Goal: Information Seeking & Learning: Learn about a topic

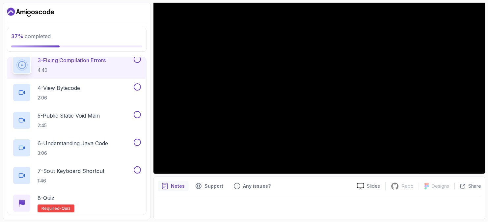
scroll to position [39, 0]
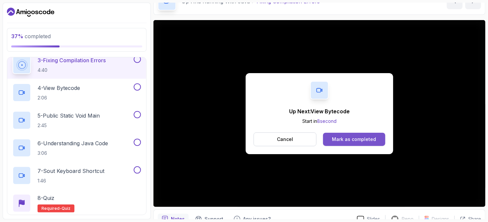
click at [372, 140] on div "Mark as completed" at bounding box center [354, 139] width 44 height 7
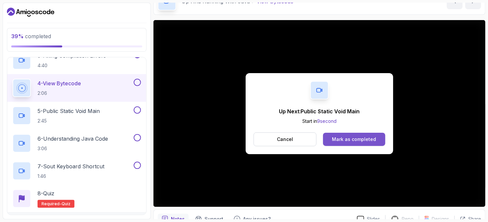
click at [352, 143] on button "Mark as completed" at bounding box center [354, 139] width 62 height 13
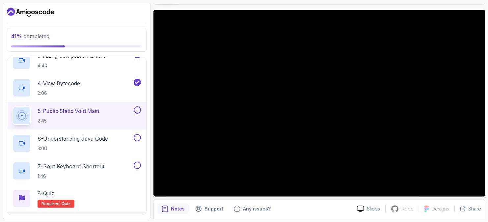
scroll to position [72, 0]
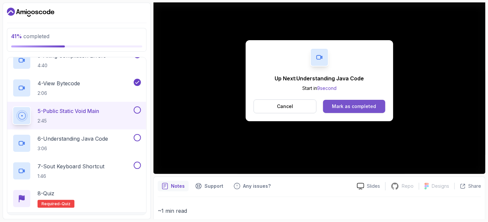
click at [351, 110] on button "Mark as completed" at bounding box center [354, 106] width 62 height 13
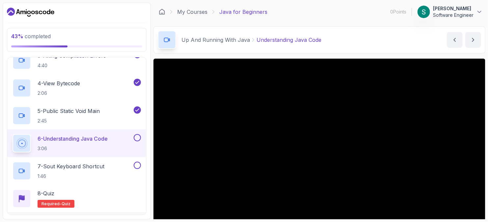
scroll to position [72, 0]
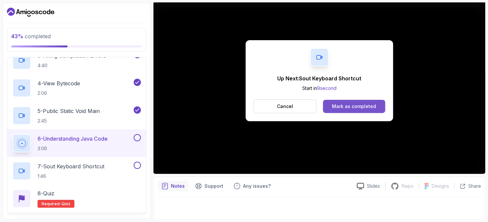
click at [338, 105] on div "Mark as completed" at bounding box center [354, 106] width 44 height 7
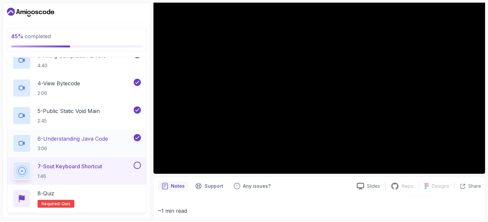
scroll to position [213, 0]
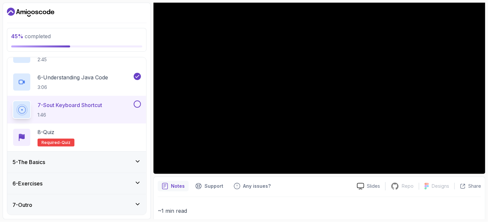
click at [73, 161] on div "5 - The Basics" at bounding box center [77, 162] width 129 height 8
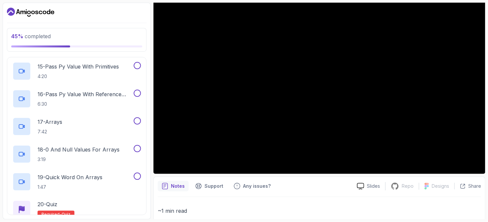
scroll to position [545, 0]
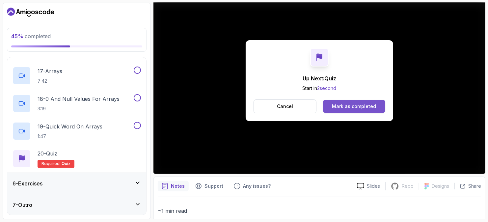
click at [337, 107] on div "Mark as completed" at bounding box center [354, 106] width 44 height 7
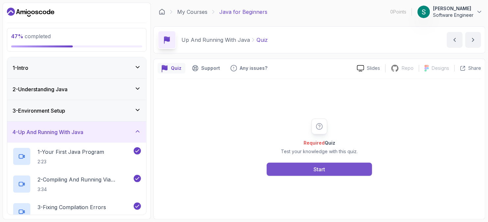
click at [323, 164] on button "Start" at bounding box center [319, 169] width 105 height 13
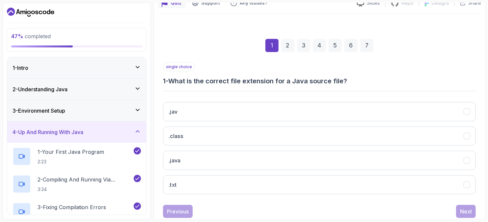
scroll to position [66, 0]
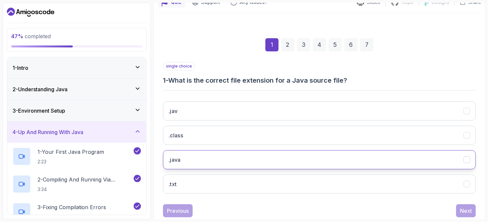
click at [195, 158] on button ".java" at bounding box center [319, 159] width 313 height 19
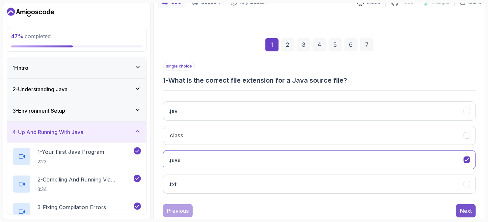
click at [468, 210] on div "Next" at bounding box center [466, 211] width 12 height 8
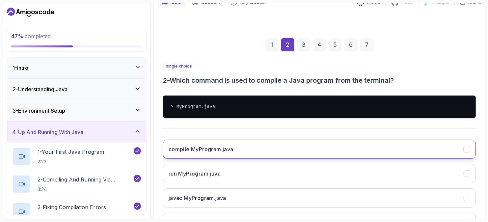
scroll to position [99, 0]
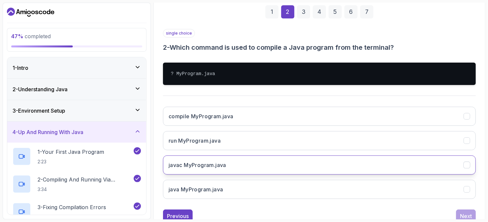
click at [212, 163] on h3 "javac MyProgram.java" at bounding box center [198, 165] width 58 height 8
click at [462, 214] on div "Next" at bounding box center [466, 216] width 12 height 8
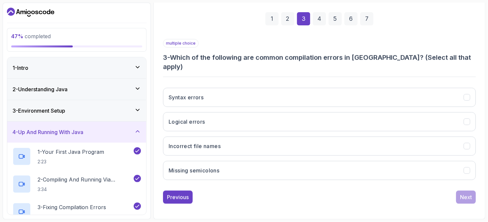
scroll to position [82, 0]
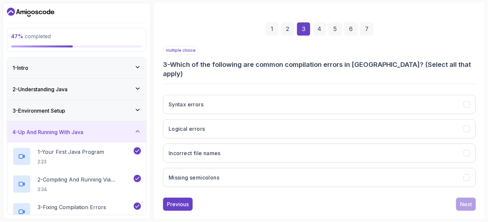
click at [291, 29] on div "2" at bounding box center [287, 28] width 13 height 13
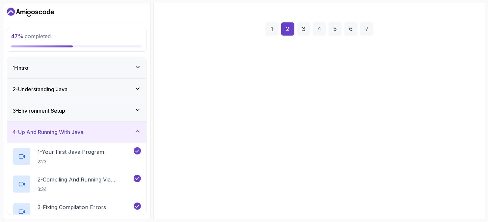
scroll to position [99, 0]
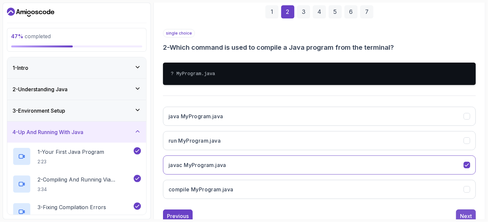
click at [472, 212] on div "Next" at bounding box center [466, 216] width 12 height 8
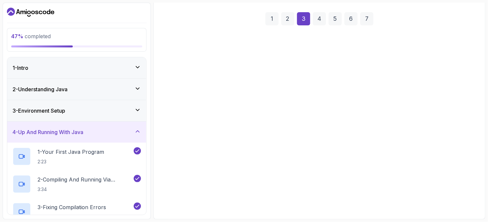
scroll to position [82, 0]
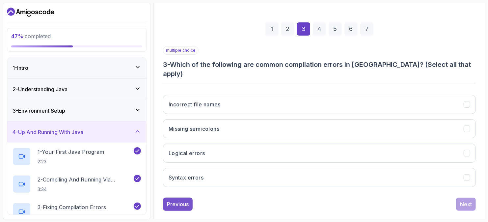
click at [180, 200] on div "Previous" at bounding box center [178, 204] width 22 height 8
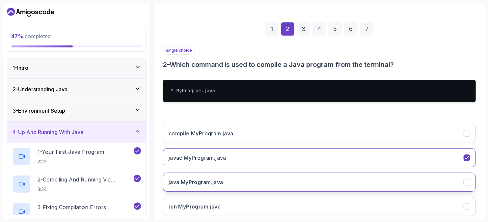
click at [197, 178] on h3 "java MyProgram.java" at bounding box center [196, 182] width 55 height 8
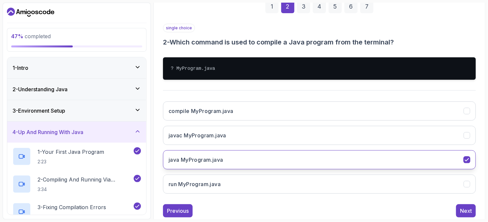
scroll to position [120, 0]
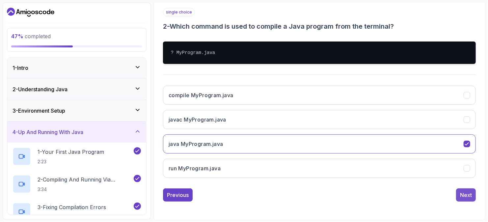
click at [469, 194] on div "Next" at bounding box center [466, 195] width 12 height 8
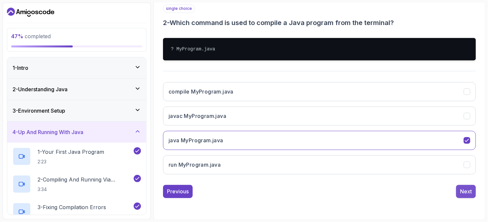
scroll to position [82, 0]
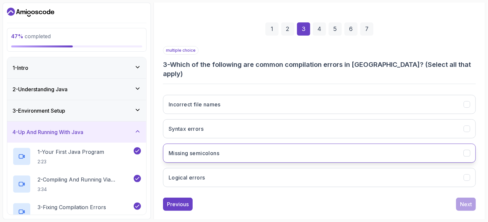
click at [210, 149] on h3 "Missing semicolons" at bounding box center [194, 153] width 51 height 8
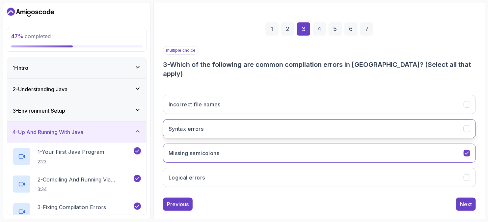
click at [215, 127] on button "Syntax errors" at bounding box center [319, 128] width 313 height 19
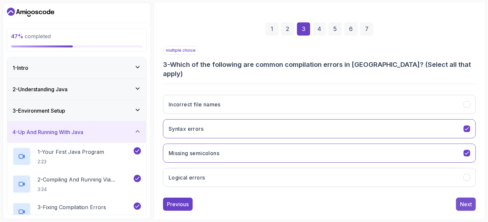
click at [467, 198] on button "Next" at bounding box center [466, 204] width 20 height 13
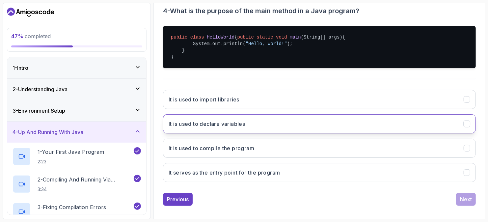
scroll to position [146, 0]
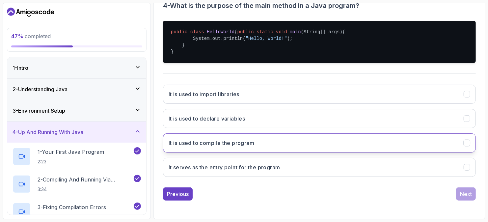
click at [276, 140] on button "It is used to compile the program" at bounding box center [319, 142] width 313 height 19
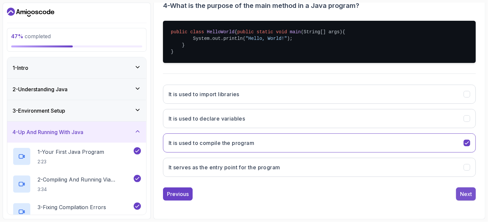
click at [474, 194] on button "Next" at bounding box center [466, 194] width 20 height 13
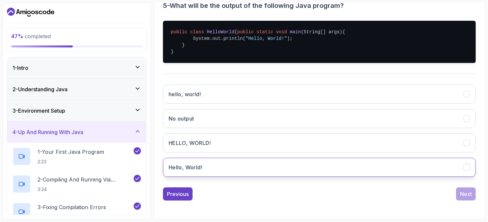
click at [205, 166] on button "Hello, World!" at bounding box center [319, 167] width 313 height 19
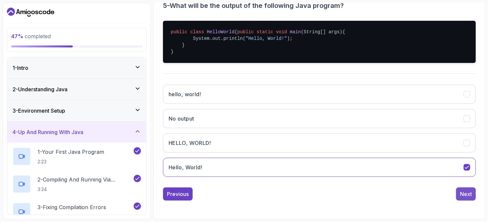
click at [466, 190] on div "Next" at bounding box center [466, 194] width 12 height 8
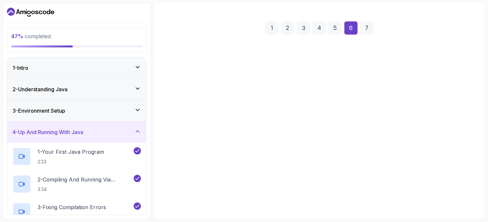
scroll to position [82, 0]
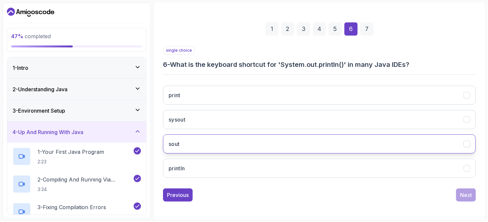
click at [234, 136] on button "sout" at bounding box center [319, 143] width 313 height 19
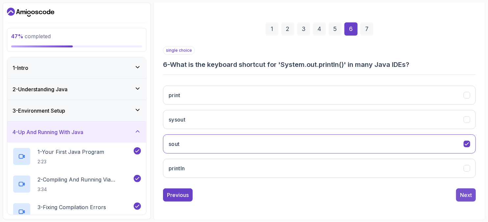
click at [475, 193] on button "Next" at bounding box center [466, 195] width 20 height 13
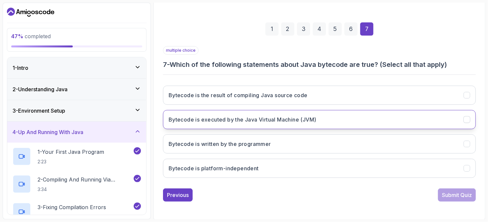
click at [328, 114] on button "Bytecode is executed by the Java Virtual Machine (JVM)" at bounding box center [319, 119] width 313 height 19
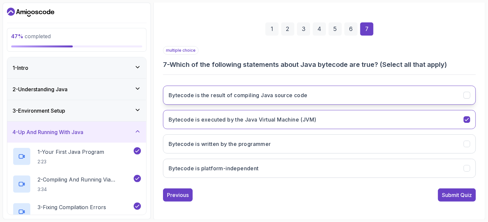
click at [350, 98] on button "Bytecode is the result of compiling Java source code" at bounding box center [319, 95] width 313 height 19
click at [456, 196] on div "Submit Quiz" at bounding box center [457, 195] width 30 height 8
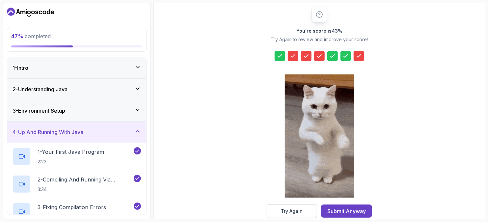
scroll to position [94, 0]
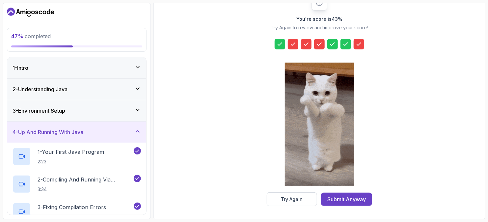
click at [296, 44] on icon at bounding box center [293, 44] width 7 height 7
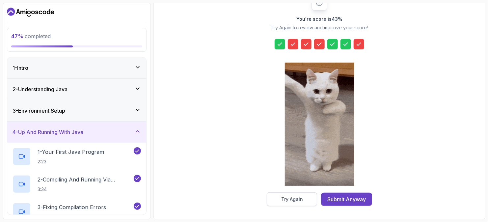
click at [308, 202] on button "Try Again" at bounding box center [292, 199] width 50 height 14
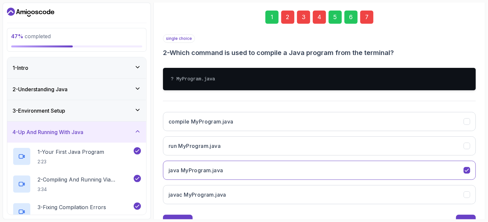
click at [290, 18] on div "2" at bounding box center [287, 17] width 13 height 13
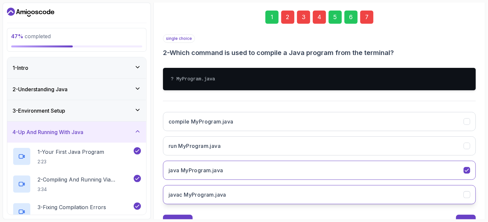
click at [215, 189] on button "javac MyProgram.java" at bounding box center [319, 194] width 313 height 19
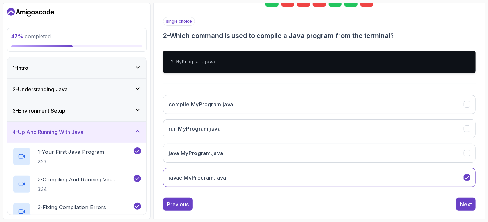
scroll to position [120, 0]
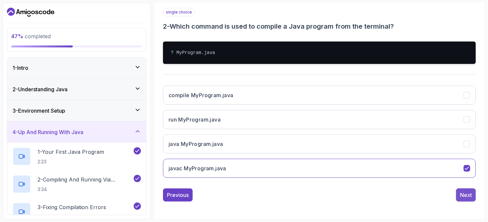
click at [470, 196] on div "Next" at bounding box center [466, 195] width 12 height 8
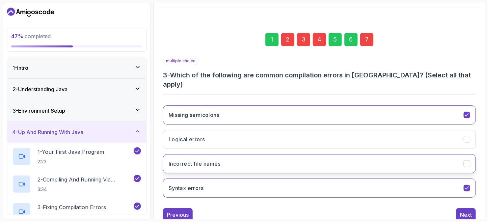
scroll to position [82, 0]
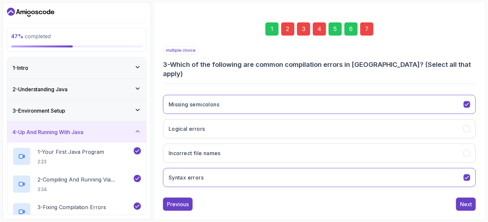
click at [305, 27] on div "3" at bounding box center [303, 28] width 13 height 13
click at [273, 168] on button "Syntax errors" at bounding box center [319, 177] width 313 height 19
click at [473, 198] on button "Next" at bounding box center [466, 204] width 20 height 13
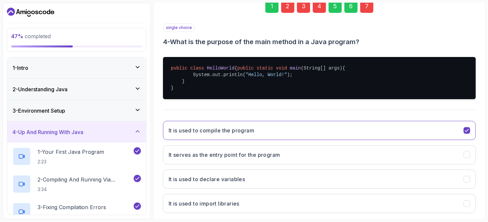
scroll to position [115, 0]
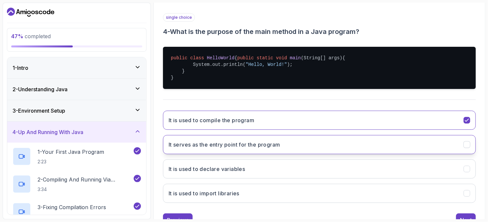
click at [309, 151] on button "It serves as the entry point for the program" at bounding box center [319, 144] width 313 height 19
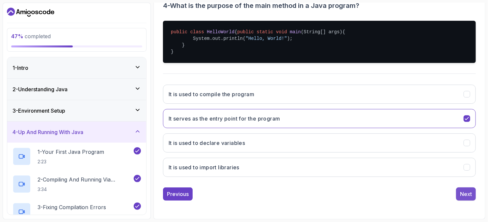
click at [473, 193] on button "Next" at bounding box center [466, 194] width 20 height 13
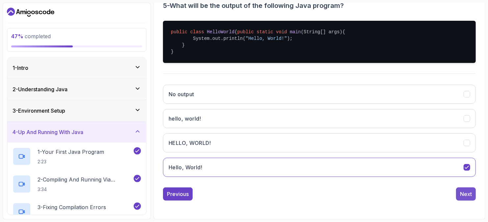
click at [463, 189] on button "Next" at bounding box center [466, 194] width 20 height 13
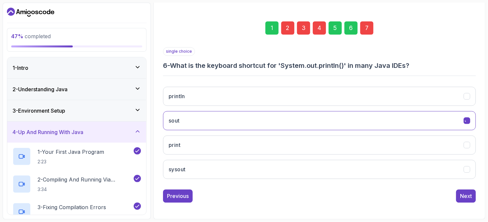
scroll to position [82, 0]
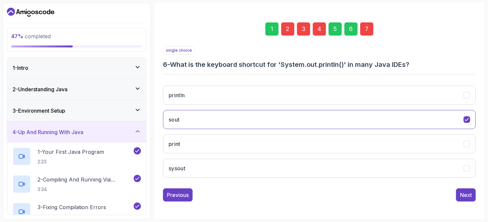
click at [463, 189] on button "Next" at bounding box center [466, 195] width 20 height 13
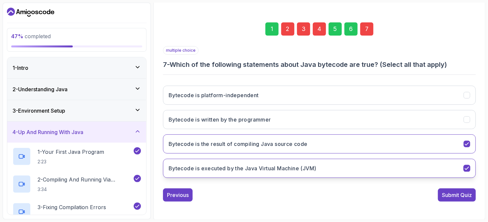
click at [453, 159] on button "Bytecode is executed by the Java Virtual Machine (JVM)" at bounding box center [319, 168] width 313 height 19
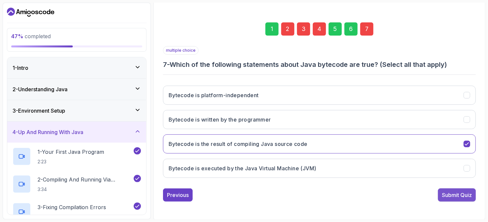
click at [453, 194] on div "Submit Quiz" at bounding box center [457, 195] width 30 height 8
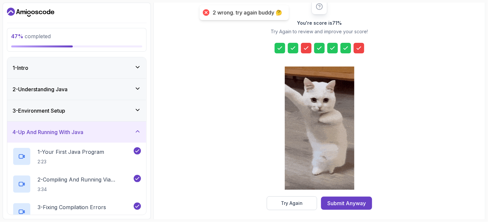
scroll to position [94, 0]
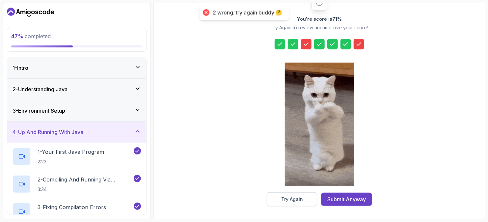
click at [299, 200] on div "Try Again" at bounding box center [292, 199] width 22 height 7
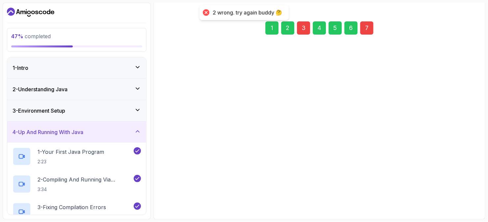
scroll to position [82, 0]
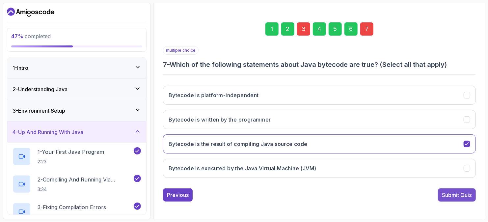
click at [448, 191] on div "Submit Quiz" at bounding box center [457, 195] width 30 height 8
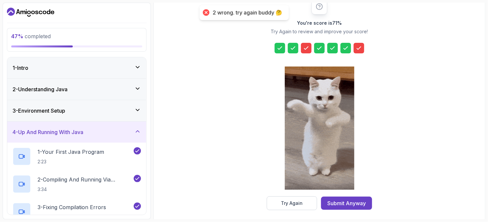
scroll to position [94, 0]
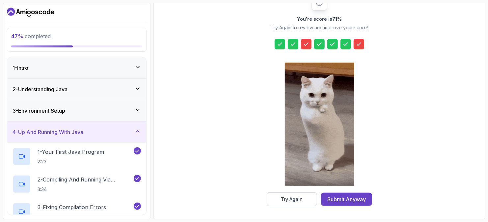
click at [308, 44] on icon at bounding box center [306, 44] width 7 height 7
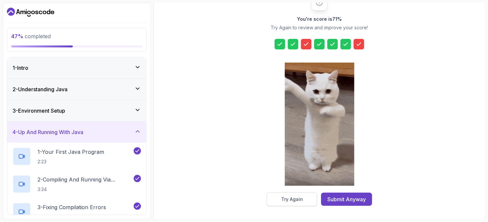
click at [296, 200] on div "Try Again" at bounding box center [292, 199] width 22 height 7
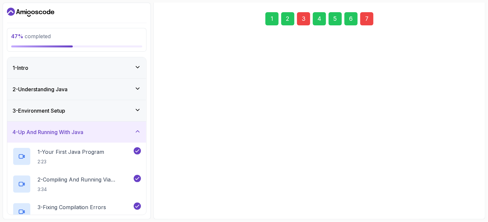
scroll to position [82, 0]
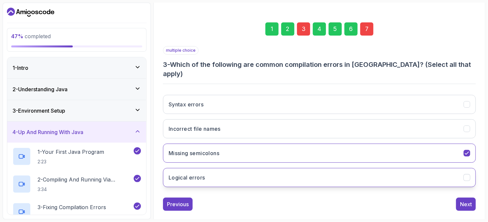
click at [293, 168] on button "Logical errors" at bounding box center [319, 177] width 313 height 19
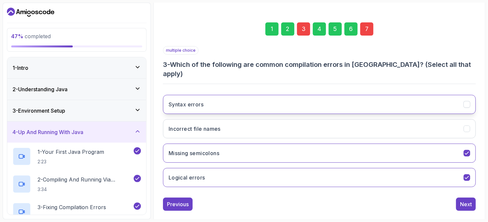
click at [279, 95] on button "Syntax errors" at bounding box center [319, 104] width 313 height 19
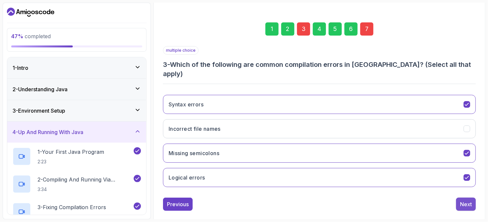
click at [471, 200] on button "Next" at bounding box center [466, 204] width 20 height 13
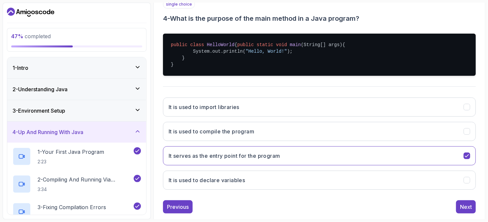
scroll to position [146, 0]
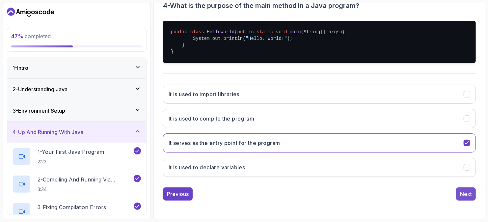
click at [474, 194] on button "Next" at bounding box center [466, 194] width 20 height 13
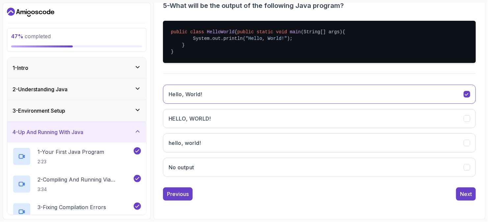
scroll to position [15, 0]
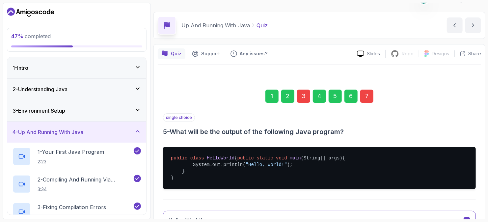
click at [370, 91] on div "7" at bounding box center [367, 96] width 13 height 13
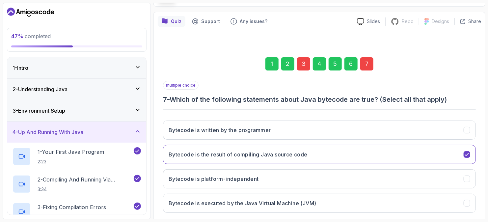
scroll to position [82, 0]
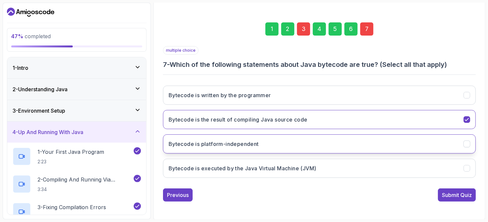
click at [353, 134] on button "Bytecode is platform-independent" at bounding box center [319, 143] width 313 height 19
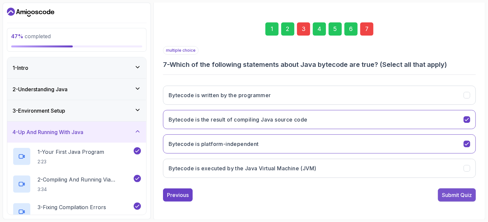
click at [447, 192] on div "Submit Quiz" at bounding box center [457, 195] width 30 height 8
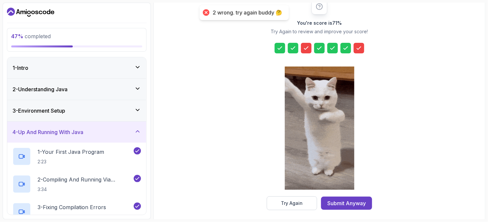
scroll to position [94, 0]
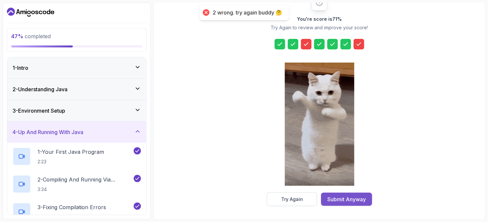
click at [341, 200] on div "Submit Anyway" at bounding box center [347, 199] width 39 height 8
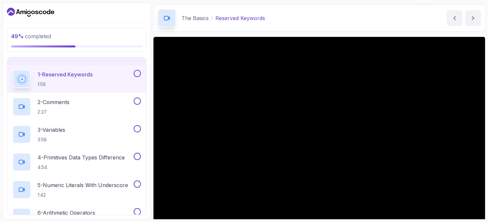
scroll to position [33, 0]
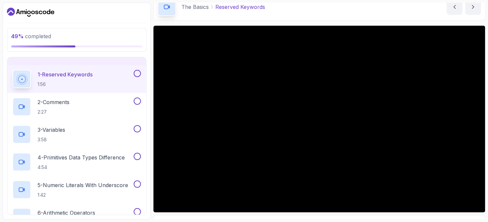
drag, startPoint x: 155, startPoint y: 96, endPoint x: 278, endPoint y: 20, distance: 144.2
click at [278, 20] on main "My Courses Java for Beginners 0 Points 1 Salma KAMAL Software Engineer 5 - The …" at bounding box center [320, 111] width 332 height 217
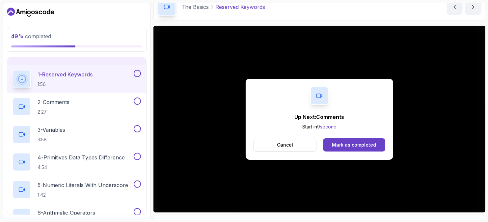
click at [346, 138] on div "Cancel Mark as completed" at bounding box center [320, 145] width 132 height 14
click at [349, 145] on div "Mark as completed" at bounding box center [354, 145] width 44 height 7
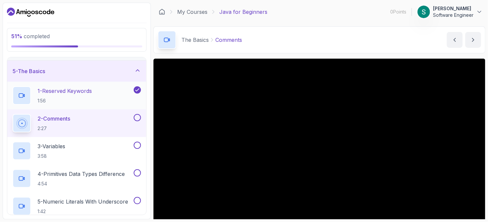
scroll to position [99, 0]
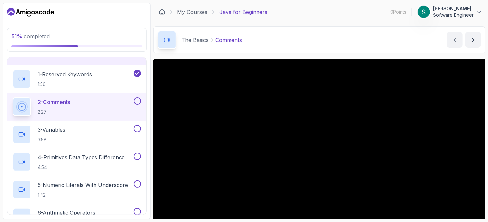
click at [272, 35] on div "The Basics Comments Comments by nelson" at bounding box center [320, 39] width 332 height 27
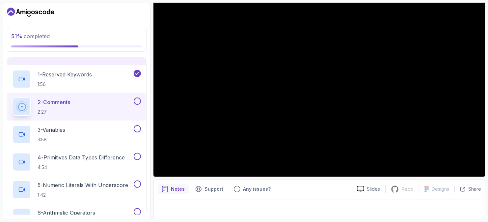
scroll to position [72, 0]
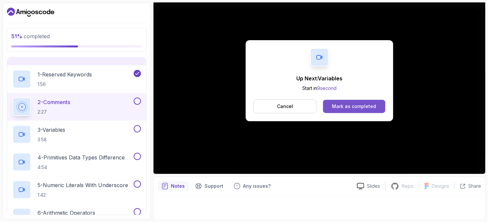
click at [340, 108] on div "Mark as completed" at bounding box center [354, 106] width 44 height 7
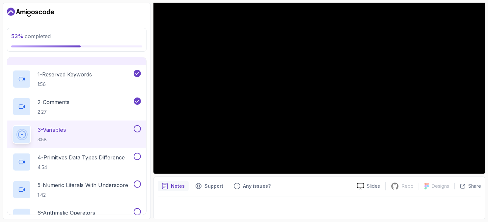
click at [331, 184] on div "Notes Support Any issues?" at bounding box center [255, 186] width 194 height 11
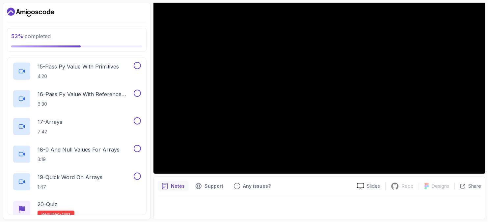
scroll to position [545, 0]
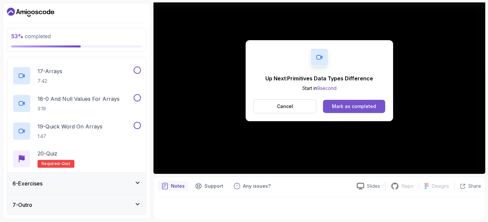
click at [342, 102] on button "Mark as completed" at bounding box center [354, 106] width 62 height 13
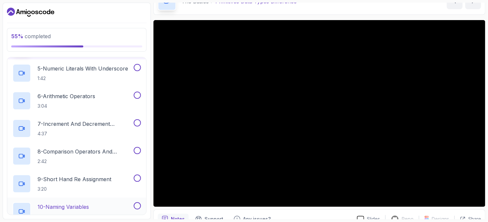
scroll to position [183, 0]
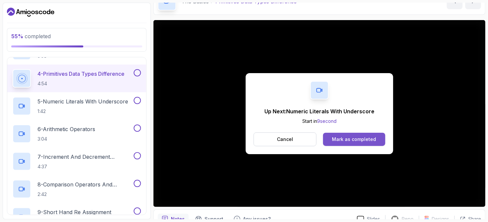
click at [343, 142] on div "Mark as completed" at bounding box center [354, 139] width 44 height 7
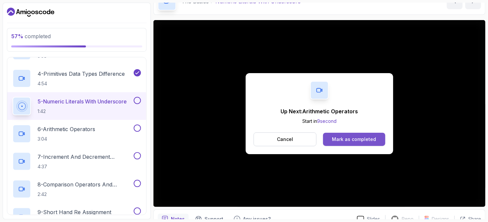
click at [345, 143] on button "Mark as completed" at bounding box center [354, 139] width 62 height 13
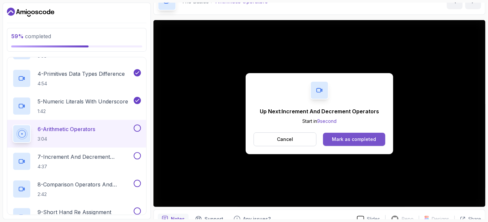
click at [354, 140] on div "Mark as completed" at bounding box center [354, 139] width 44 height 7
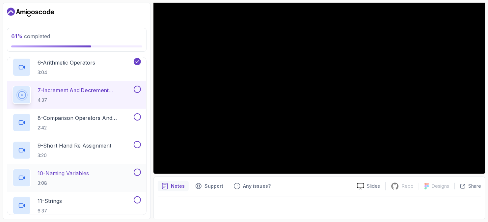
scroll to position [248, 0]
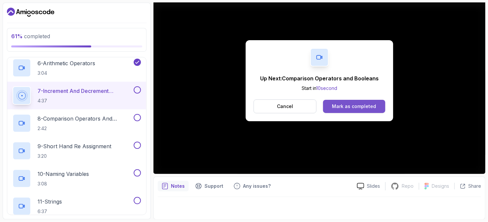
click at [350, 103] on div "Mark as completed" at bounding box center [354, 106] width 44 height 7
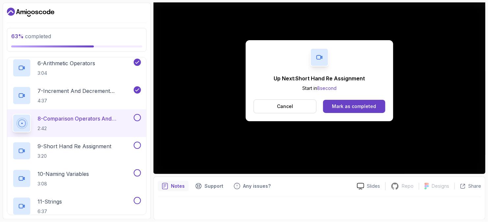
click at [351, 119] on div "Up Next: Short Hand Re Assignment Start in 8 second Cancel Mark as completed" at bounding box center [320, 80] width 148 height 81
click at [352, 111] on button "Mark as completed" at bounding box center [354, 106] width 62 height 13
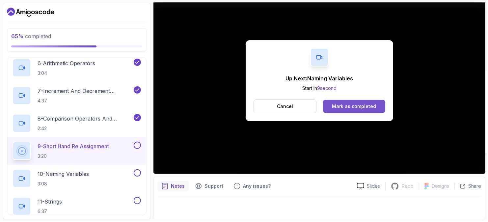
click at [364, 110] on button "Mark as completed" at bounding box center [354, 106] width 62 height 13
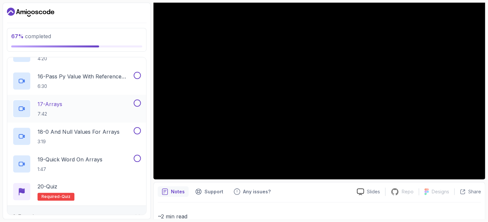
scroll to position [545, 0]
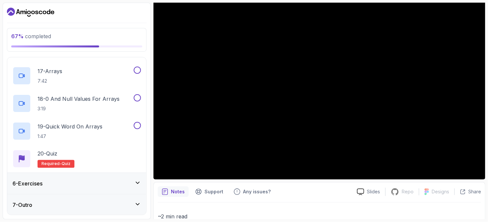
click at [122, 187] on div "6 - Exercises" at bounding box center [77, 184] width 129 height 8
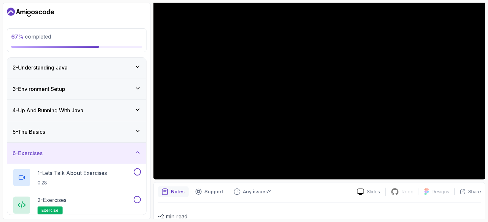
scroll to position [47, 0]
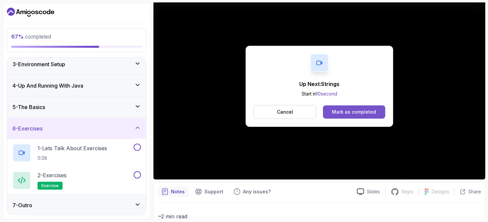
click at [328, 109] on button "Mark as completed" at bounding box center [354, 111] width 62 height 13
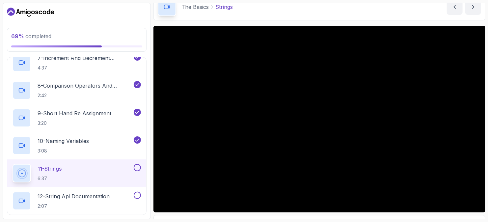
scroll to position [72, 0]
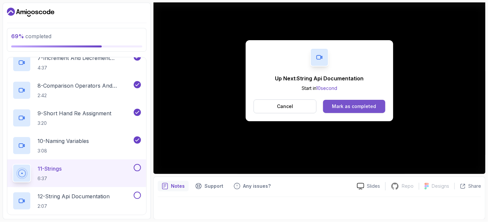
click at [354, 107] on div "Mark as completed" at bounding box center [354, 106] width 44 height 7
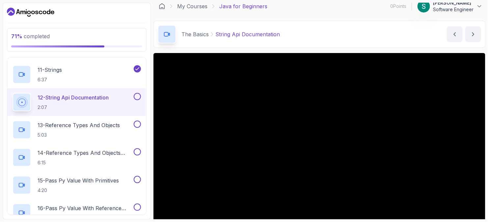
scroll to position [39, 0]
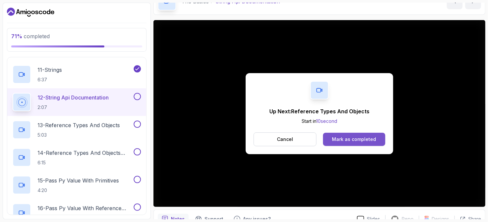
click at [338, 136] on div "Mark as completed" at bounding box center [354, 139] width 44 height 7
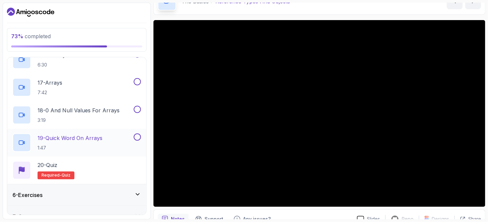
scroll to position [545, 0]
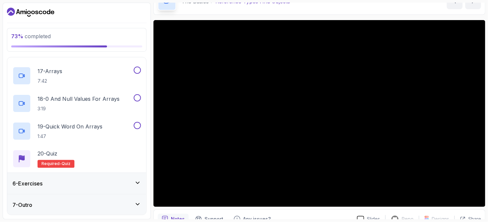
click at [111, 214] on div "7 - Outro" at bounding box center [76, 204] width 139 height 21
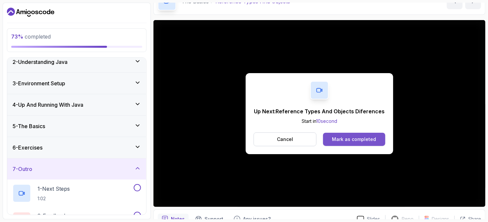
scroll to position [18, 0]
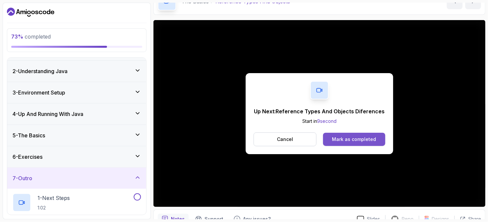
click at [350, 139] on div "Mark as completed" at bounding box center [354, 139] width 44 height 7
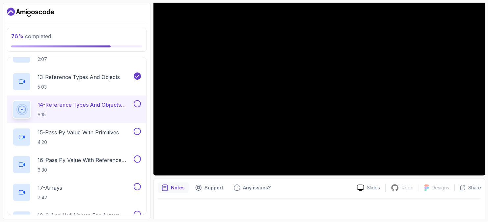
scroll to position [72, 0]
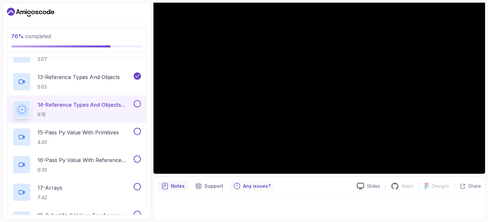
click at [252, 182] on div "Any issues?" at bounding box center [252, 186] width 45 height 11
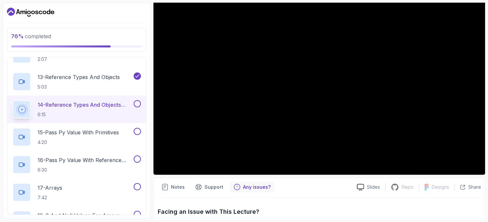
scroll to position [69, 0]
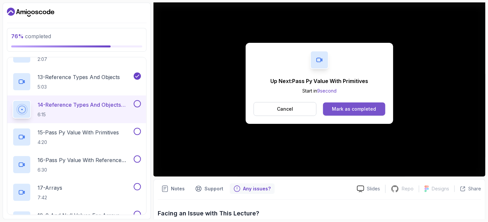
click at [334, 107] on div "Mark as completed" at bounding box center [354, 109] width 44 height 7
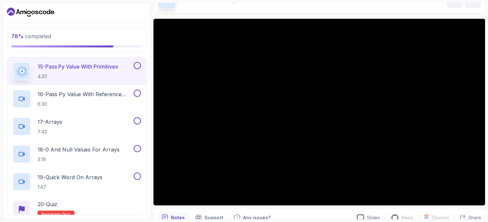
scroll to position [39, 0]
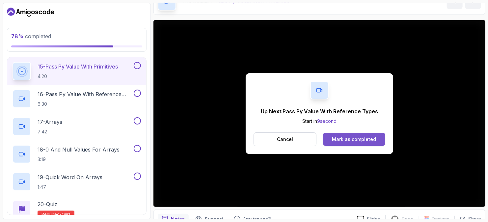
click at [363, 135] on button "Mark as completed" at bounding box center [354, 139] width 62 height 13
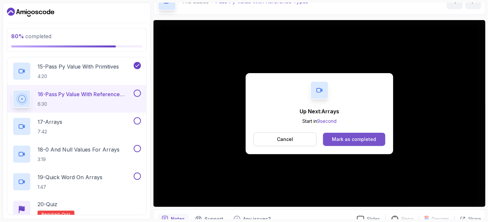
click at [379, 137] on button "Mark as completed" at bounding box center [354, 139] width 62 height 13
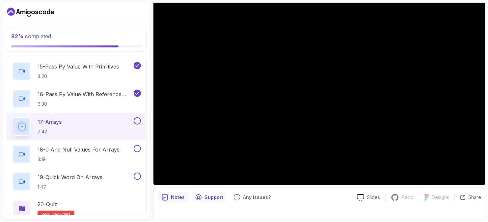
scroll to position [72, 0]
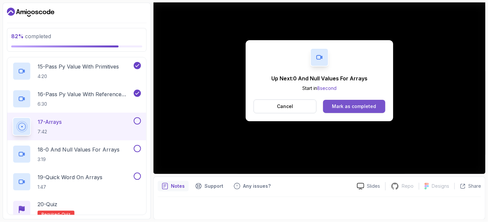
click at [361, 103] on div "Mark as completed" at bounding box center [354, 106] width 44 height 7
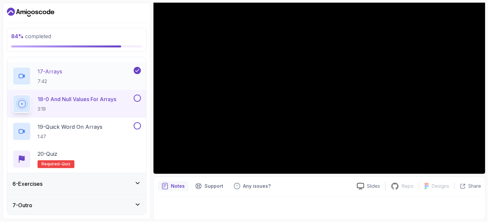
scroll to position [545, 0]
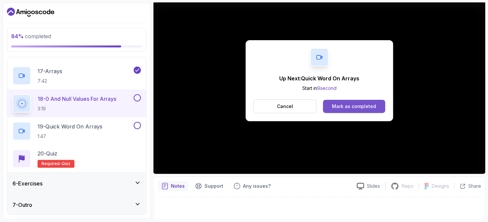
click at [371, 106] on div "Mark as completed" at bounding box center [354, 106] width 44 height 7
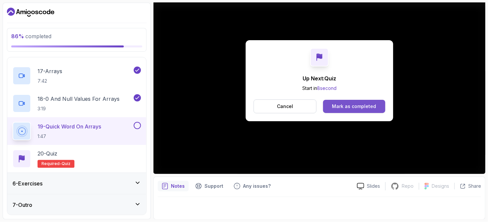
click at [348, 103] on div "Mark as completed" at bounding box center [354, 106] width 44 height 7
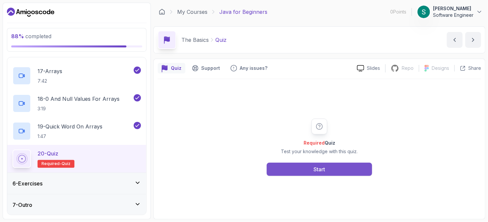
click at [298, 167] on button "Start" at bounding box center [319, 169] width 105 height 13
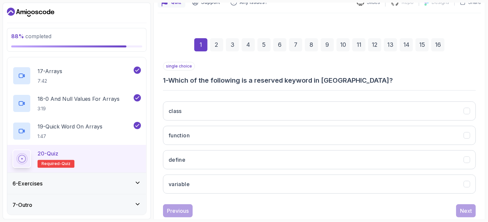
scroll to position [82, 0]
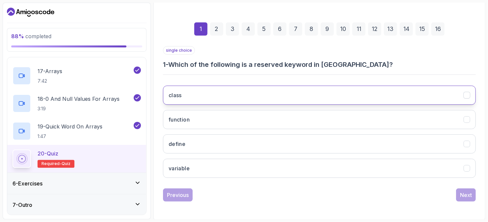
click at [188, 97] on button "class" at bounding box center [319, 95] width 313 height 19
click at [465, 197] on div "Next" at bounding box center [466, 195] width 12 height 8
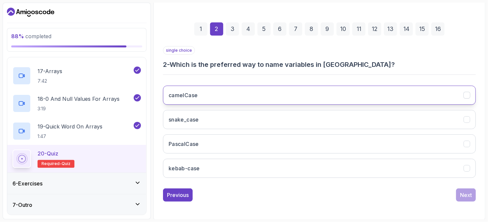
click at [217, 90] on button "camelCase" at bounding box center [319, 95] width 313 height 19
click at [461, 196] on div "Next" at bounding box center [466, 195] width 12 height 8
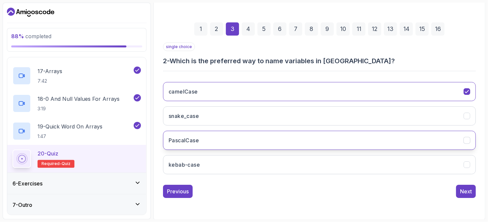
scroll to position [72, 0]
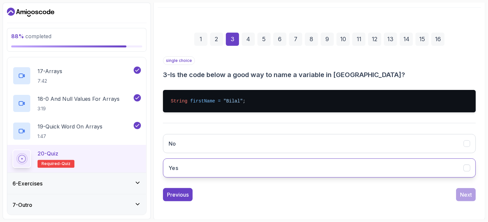
click at [189, 164] on button "Yes" at bounding box center [319, 168] width 313 height 19
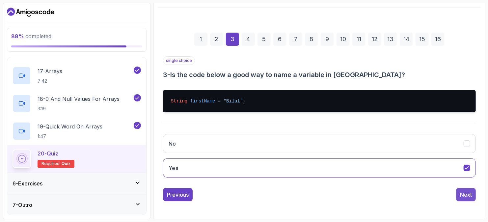
click at [466, 193] on div "Next" at bounding box center [466, 195] width 12 height 8
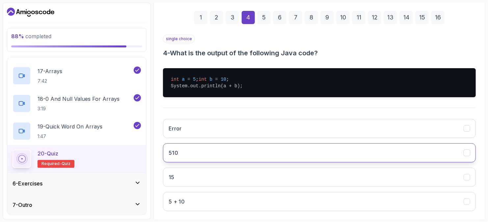
scroll to position [104, 0]
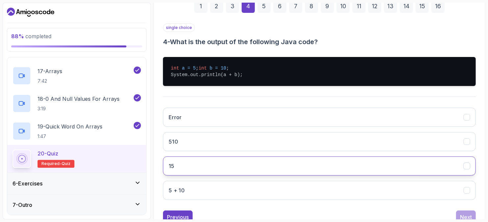
click at [189, 170] on button "15" at bounding box center [319, 166] width 313 height 19
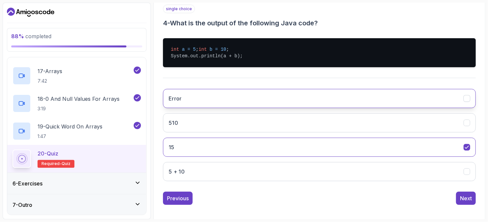
scroll to position [133, 0]
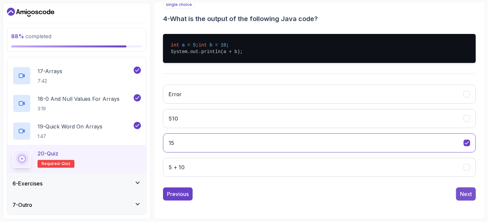
click at [471, 192] on div "Next" at bounding box center [466, 194] width 12 height 8
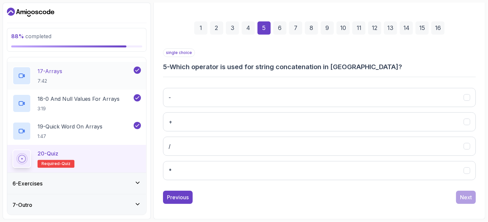
scroll to position [82, 0]
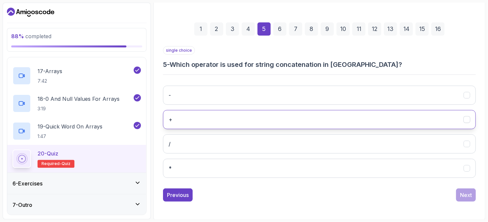
click at [228, 117] on button "+" at bounding box center [319, 119] width 313 height 19
click at [462, 193] on div "Next" at bounding box center [466, 195] width 12 height 8
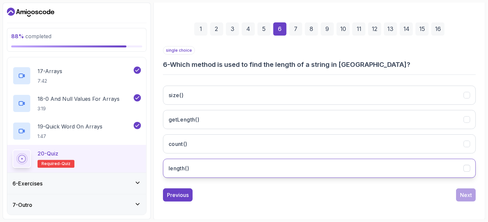
click at [196, 166] on button "length()" at bounding box center [319, 168] width 313 height 19
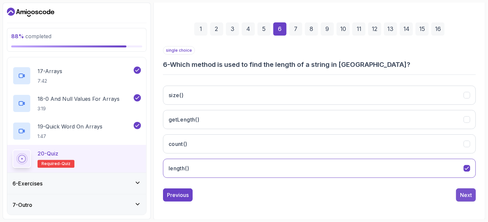
click at [470, 195] on div "Next" at bounding box center [466, 195] width 12 height 8
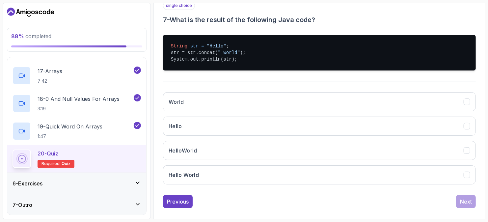
scroll to position [133, 0]
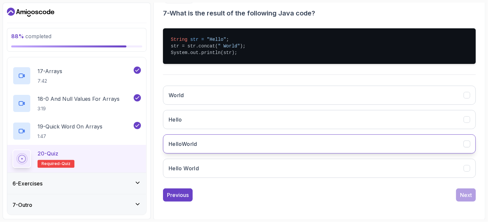
click at [206, 142] on button "HelloWorld" at bounding box center [319, 143] width 313 height 19
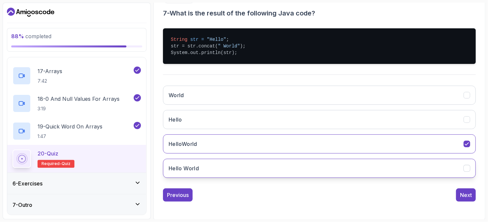
click at [214, 160] on button "Hello World" at bounding box center [319, 168] width 313 height 19
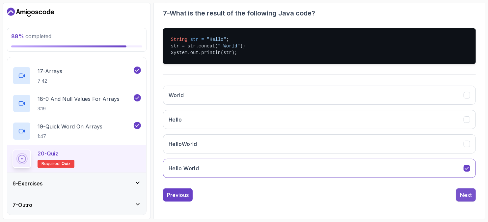
click at [459, 190] on button "Next" at bounding box center [466, 195] width 20 height 13
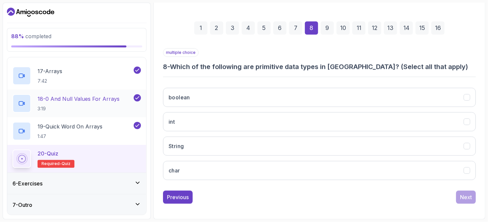
scroll to position [82, 0]
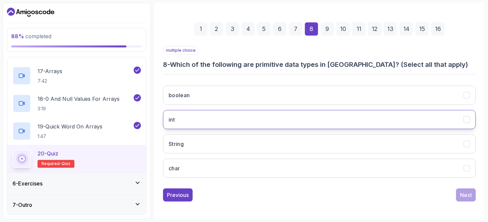
click at [187, 118] on button "int" at bounding box center [319, 119] width 313 height 19
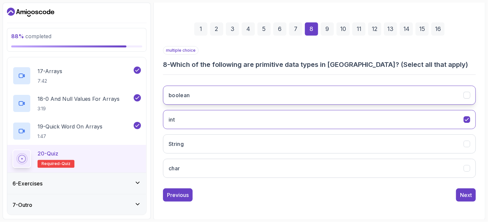
click at [204, 97] on button "boolean" at bounding box center [319, 95] width 313 height 19
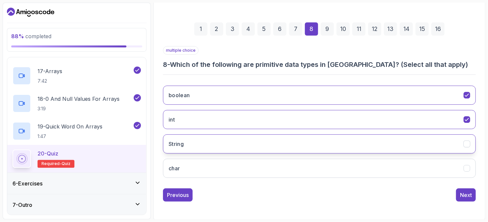
click at [213, 139] on button "String" at bounding box center [319, 143] width 313 height 19
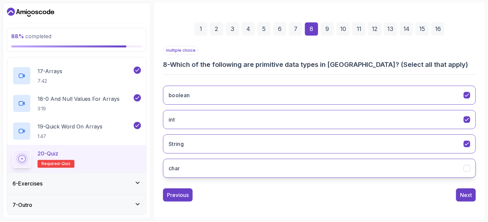
click at [211, 164] on button "char" at bounding box center [319, 168] width 313 height 19
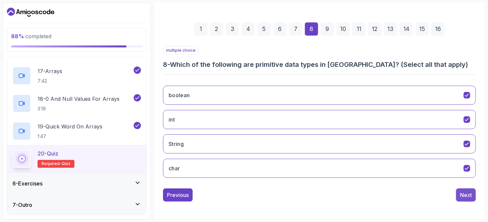
click at [465, 197] on div "Next" at bounding box center [466, 195] width 12 height 8
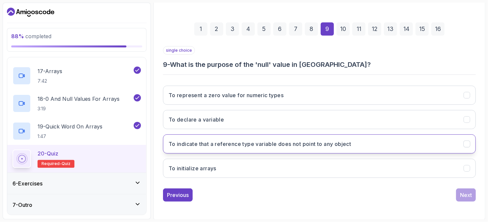
click at [209, 144] on h3 "To indicate that a reference type variable does not point to any object" at bounding box center [260, 144] width 183 height 8
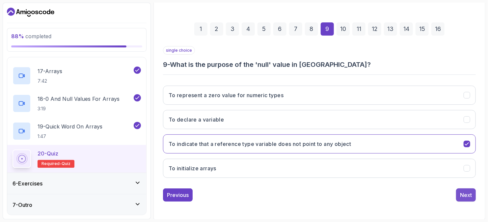
click at [460, 192] on button "Next" at bounding box center [466, 195] width 20 height 13
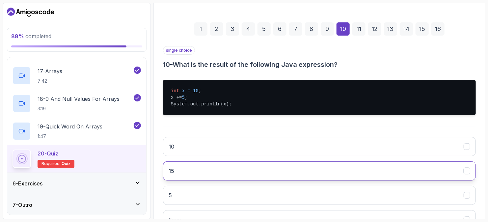
click at [189, 168] on button "15" at bounding box center [319, 170] width 313 height 19
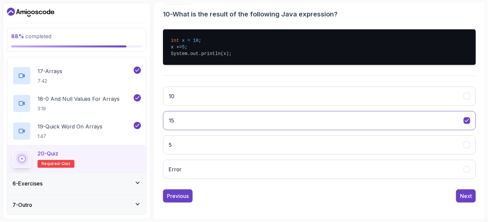
scroll to position [133, 0]
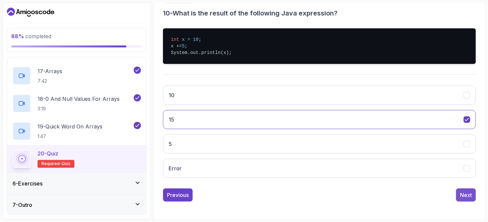
click at [465, 198] on button "Next" at bounding box center [466, 195] width 20 height 13
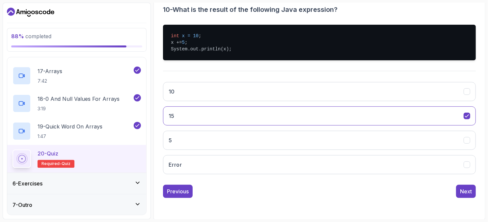
scroll to position [106, 0]
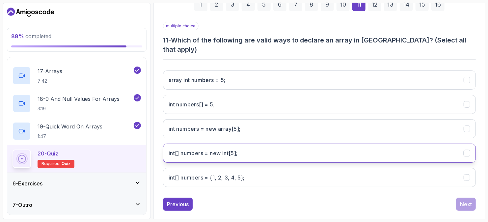
click at [195, 149] on h3 "int[] numbers = new int[5];" at bounding box center [203, 153] width 69 height 8
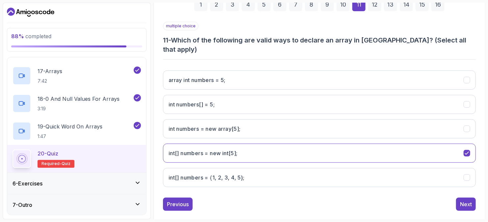
click at [343, 155] on div "array int numbers = 5; int numbers[] = 5; int numbers = new array[5]; int[] num…" at bounding box center [319, 128] width 313 height 127
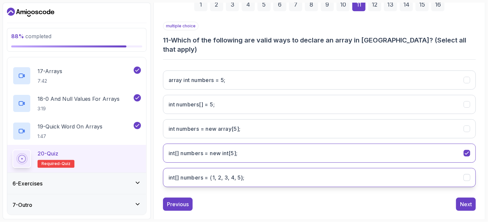
click at [342, 168] on 5};"] "int[] numbers = {1, 2, 3, 4, 5};" at bounding box center [319, 177] width 313 height 19
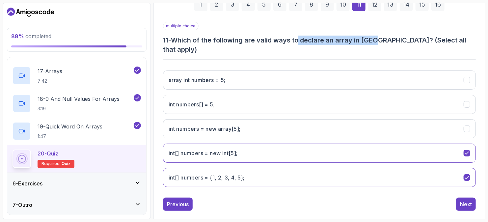
drag, startPoint x: 302, startPoint y: 40, endPoint x: 378, endPoint y: 42, distance: 76.8
click at [378, 42] on h3 "11 - Which of the following are valid ways to declare an array in Java? (Select…" at bounding box center [319, 45] width 313 height 18
copy h3 "declare an array in Java"
click at [466, 200] on div "Next" at bounding box center [466, 204] width 12 height 8
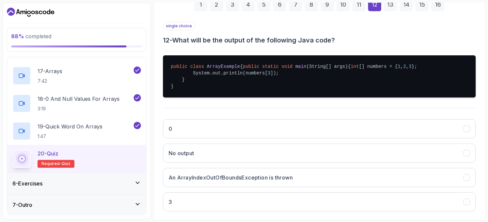
scroll to position [139, 0]
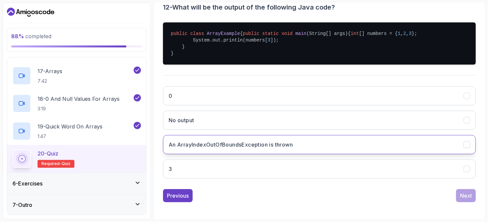
click at [258, 149] on h3 "An ArrayIndexOutOfBoundsException is thrown" at bounding box center [231, 145] width 124 height 8
click at [460, 202] on button "Next" at bounding box center [466, 195] width 20 height 13
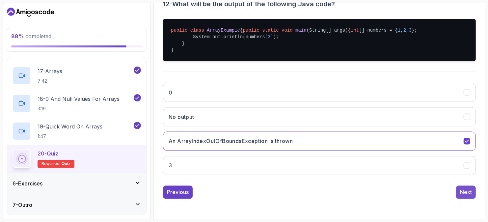
scroll to position [82, 0]
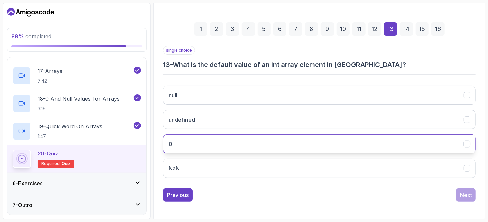
click at [292, 137] on button "0" at bounding box center [319, 143] width 313 height 19
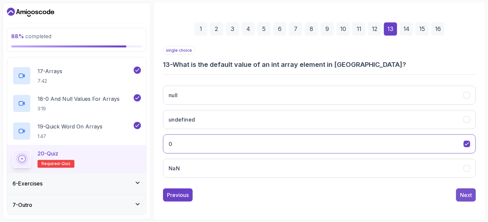
click at [461, 194] on div "Next" at bounding box center [466, 195] width 12 height 8
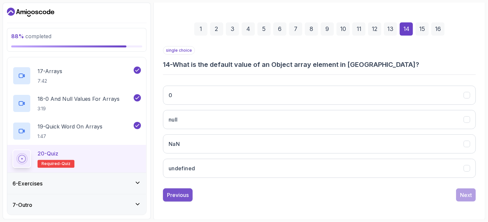
click at [175, 191] on div "Previous" at bounding box center [178, 195] width 22 height 8
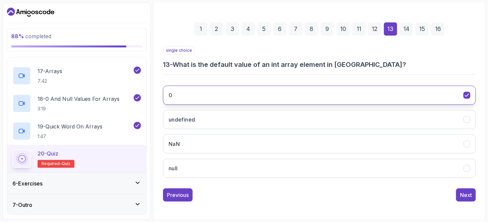
click at [195, 92] on button "0" at bounding box center [319, 95] width 313 height 19
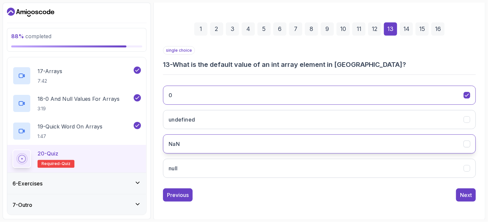
click at [193, 136] on button "NaN" at bounding box center [319, 143] width 313 height 19
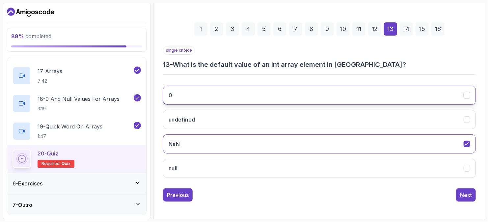
click at [202, 96] on button "0" at bounding box center [319, 95] width 313 height 19
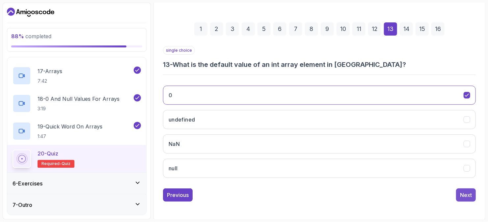
click at [460, 196] on button "Next" at bounding box center [466, 195] width 20 height 13
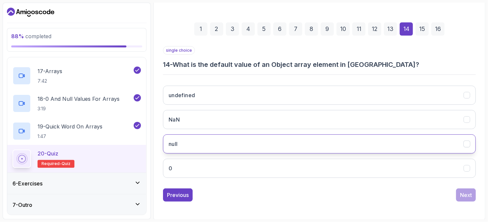
click at [257, 141] on button "null" at bounding box center [319, 143] width 313 height 19
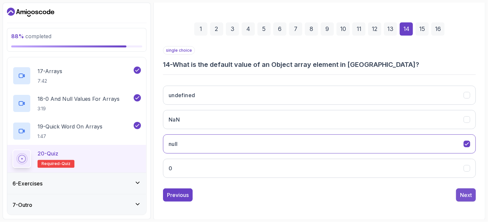
click at [473, 191] on button "Next" at bounding box center [466, 195] width 20 height 13
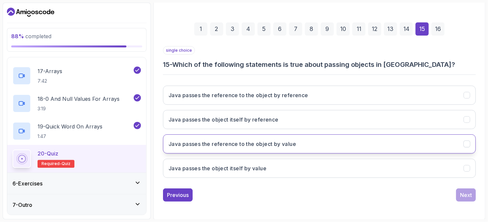
click at [274, 141] on h3 "Java passes the reference to the object by value" at bounding box center [233, 144] width 128 height 8
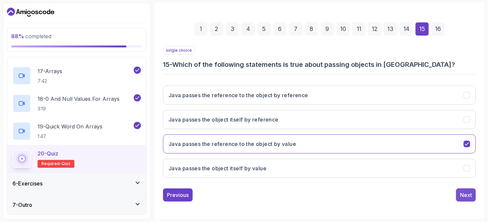
click at [461, 196] on div "Next" at bounding box center [466, 195] width 12 height 8
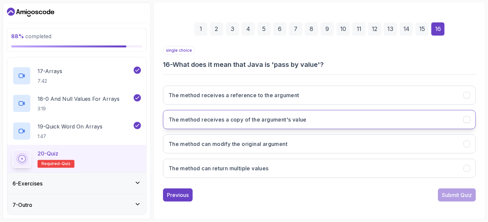
click at [213, 116] on h3 "The method receives a copy of the argument's value" at bounding box center [238, 120] width 138 height 8
click at [455, 192] on div "Submit Quiz" at bounding box center [457, 195] width 30 height 8
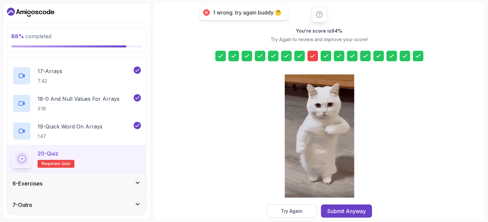
click at [315, 56] on icon at bounding box center [313, 56] width 7 height 7
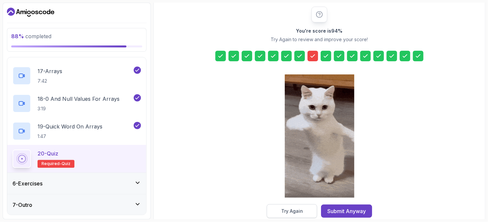
click at [307, 205] on button "Try Again" at bounding box center [292, 211] width 50 height 14
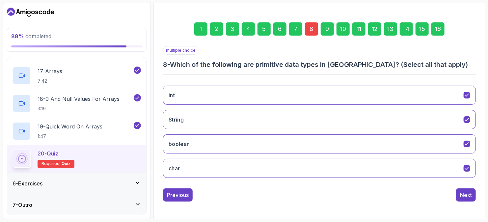
click at [312, 28] on div "8" at bounding box center [311, 28] width 13 height 13
click at [214, 163] on button "char" at bounding box center [319, 168] width 313 height 19
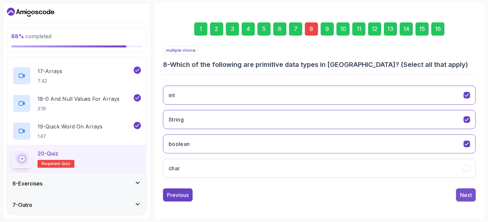
click at [464, 191] on div "Next" at bounding box center [466, 195] width 12 height 8
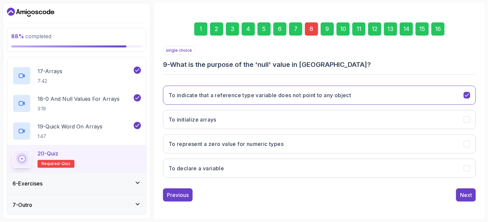
click at [310, 23] on div "8" at bounding box center [311, 28] width 13 height 13
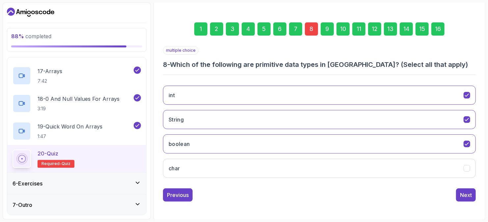
click at [439, 23] on div "16" at bounding box center [438, 28] width 13 height 13
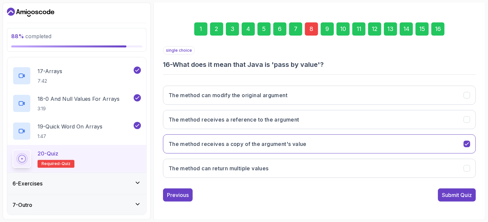
click at [460, 192] on div "Submit Quiz" at bounding box center [457, 195] width 30 height 8
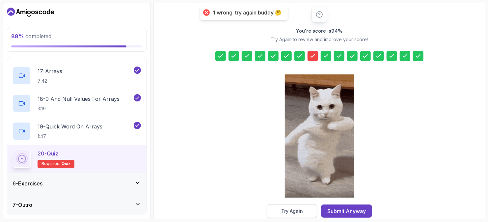
click at [301, 205] on button "Try Again" at bounding box center [292, 211] width 50 height 14
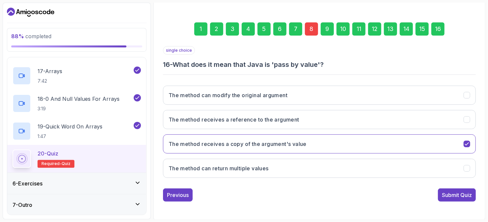
click at [315, 27] on div "8" at bounding box center [311, 28] width 13 height 13
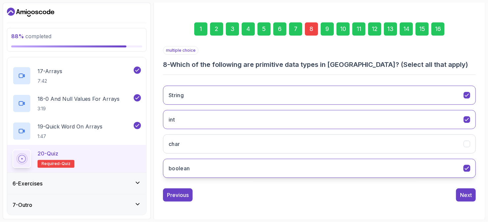
click at [283, 165] on button "boolean" at bounding box center [319, 168] width 313 height 19
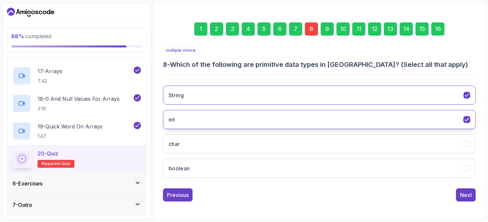
click at [287, 120] on button "int" at bounding box center [319, 119] width 313 height 19
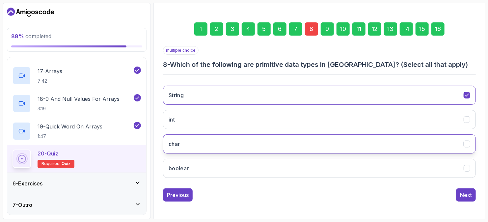
click at [265, 144] on button "char" at bounding box center [319, 143] width 313 height 19
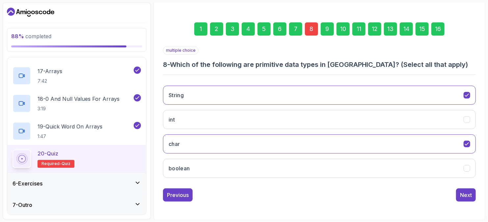
click at [436, 26] on div "16" at bounding box center [438, 28] width 13 height 13
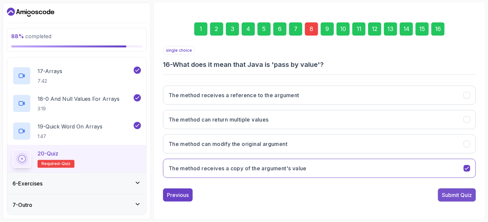
click at [457, 194] on div "Submit Quiz" at bounding box center [457, 195] width 30 height 8
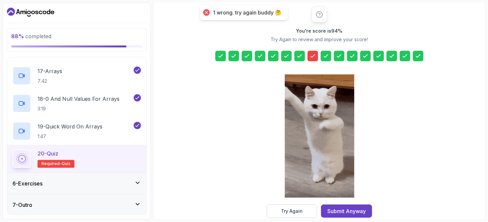
click at [312, 54] on icon at bounding box center [313, 56] width 7 height 7
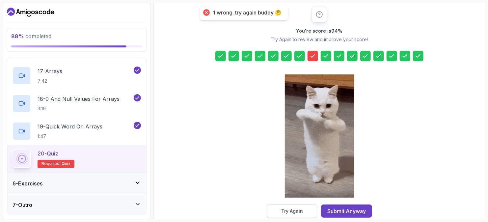
click at [295, 210] on div "Try Again" at bounding box center [292, 211] width 22 height 7
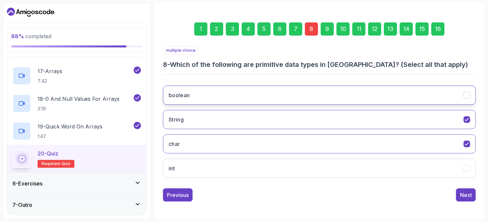
click at [258, 103] on button "boolean" at bounding box center [319, 95] width 313 height 19
click at [436, 25] on div "16" at bounding box center [438, 28] width 13 height 13
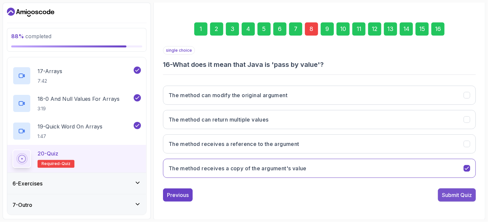
click at [457, 192] on div "Submit Quiz" at bounding box center [457, 195] width 30 height 8
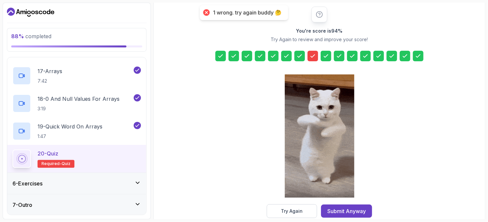
click at [314, 51] on div at bounding box center [313, 56] width 11 height 11
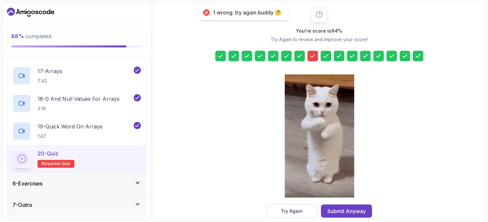
click at [312, 53] on icon at bounding box center [313, 56] width 7 height 7
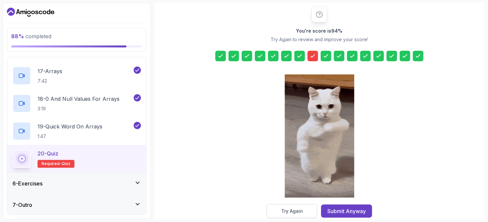
click at [292, 210] on div "Try Again" at bounding box center [292, 211] width 22 height 7
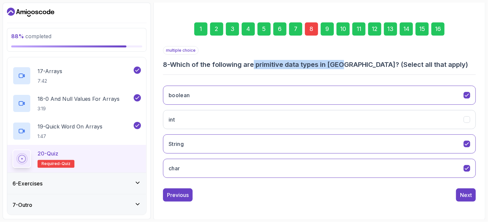
drag, startPoint x: 256, startPoint y: 65, endPoint x: 344, endPoint y: 60, distance: 88.1
click at [344, 60] on h3 "8 - Which of the following are primitive data types in Java? (Select all that a…" at bounding box center [319, 64] width 313 height 9
copy h3 "primitive data types in Java"
click at [197, 141] on button "String" at bounding box center [319, 143] width 313 height 19
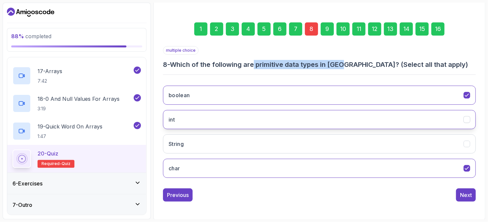
click at [191, 111] on button "int" at bounding box center [319, 119] width 313 height 19
click at [437, 28] on div "16" at bounding box center [438, 28] width 13 height 13
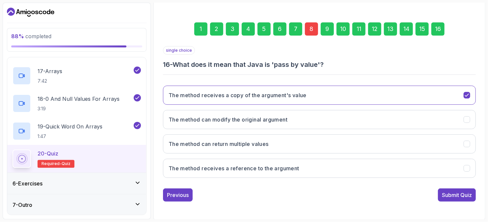
click at [439, 27] on div "16" at bounding box center [438, 28] width 13 height 13
click at [455, 196] on div "Submit Quiz" at bounding box center [457, 195] width 30 height 8
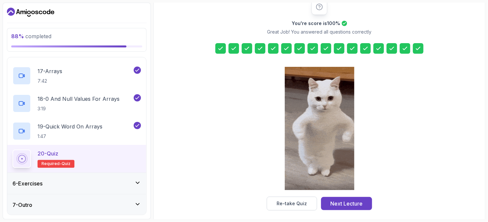
scroll to position [94, 0]
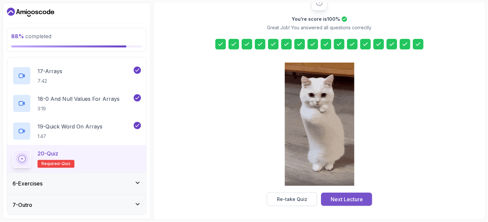
click at [335, 197] on div "Next Lecture" at bounding box center [347, 199] width 32 height 8
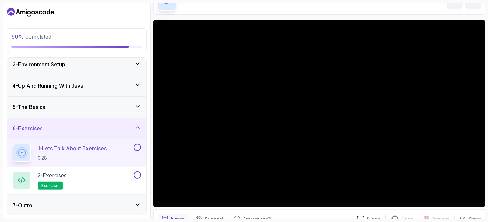
scroll to position [72, 0]
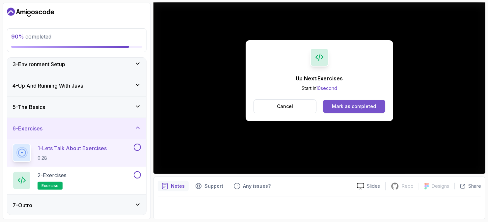
click at [345, 102] on button "Mark as completed" at bounding box center [354, 106] width 62 height 13
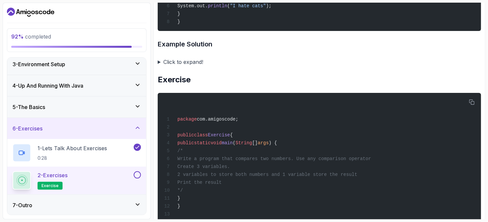
scroll to position [428, 0]
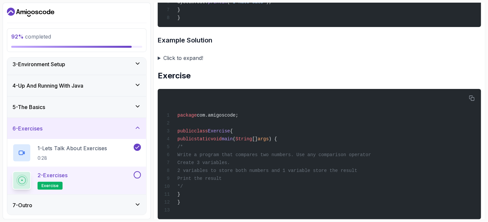
click at [190, 55] on summary "Click to expand!" at bounding box center [320, 57] width 324 height 9
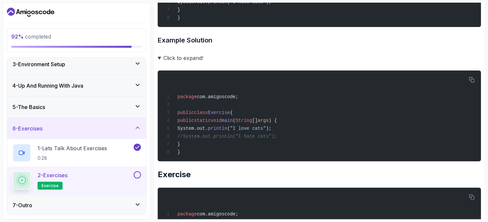
click at [161, 55] on summary "Click to expand!" at bounding box center [320, 57] width 324 height 9
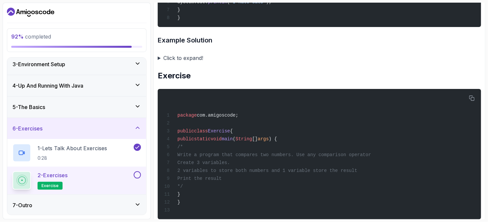
click at [161, 55] on summary "Click to expand!" at bounding box center [320, 57] width 324 height 9
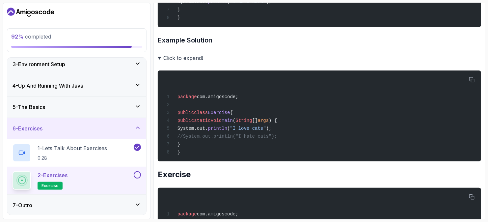
click at [161, 55] on summary "Click to expand!" at bounding box center [320, 57] width 324 height 9
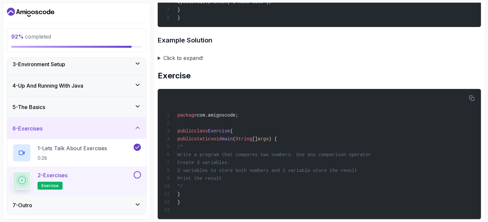
click at [180, 58] on summary "Click to expand!" at bounding box center [320, 57] width 324 height 9
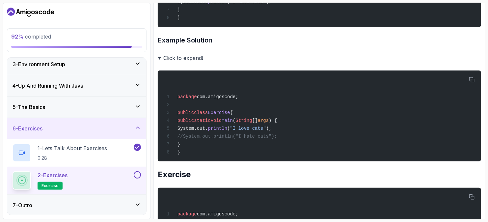
click at [180, 58] on summary "Click to expand!" at bounding box center [320, 57] width 324 height 9
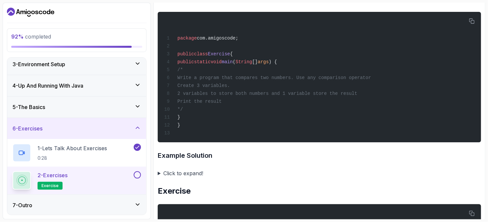
scroll to position [494, 0]
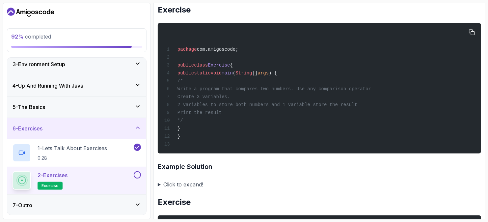
click at [216, 88] on span "Write a program that compares two numbers. Use any comparison operator" at bounding box center [275, 88] width 194 height 5
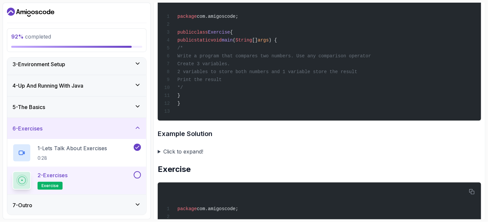
click at [199, 130] on h3 "Example Solution" at bounding box center [320, 134] width 324 height 11
click at [197, 131] on h3 "Example Solution" at bounding box center [320, 134] width 324 height 11
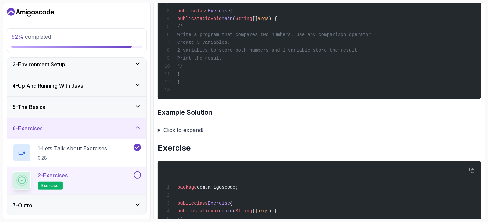
scroll to position [560, 0]
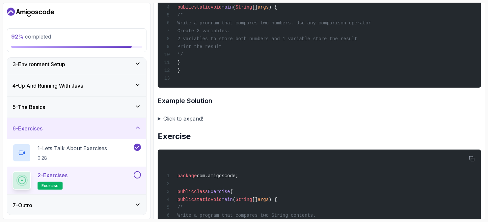
click at [170, 118] on summary "Click to expand!" at bounding box center [320, 118] width 324 height 9
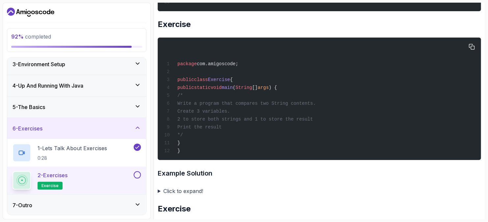
scroll to position [923, 0]
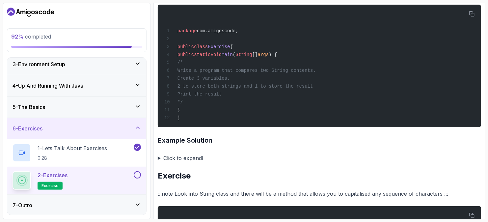
drag, startPoint x: 159, startPoint y: 158, endPoint x: 164, endPoint y: 154, distance: 7.1
click at [159, 158] on summary "Click to expand!" at bounding box center [320, 158] width 324 height 9
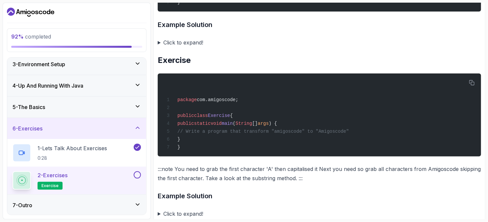
scroll to position [1417, 0]
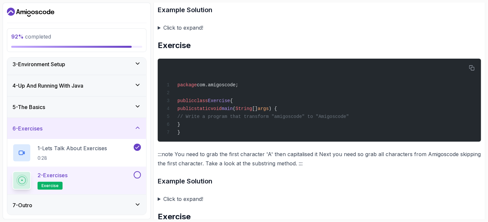
click at [198, 10] on h3 "Example Solution" at bounding box center [320, 10] width 324 height 11
click at [171, 25] on summary "Click to expand!" at bounding box center [320, 27] width 324 height 9
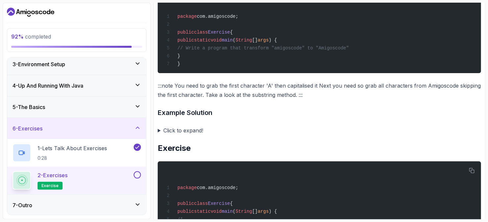
scroll to position [1648, 0]
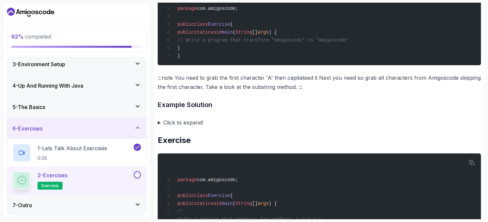
click at [178, 118] on summary "Click to expand!" at bounding box center [320, 122] width 324 height 9
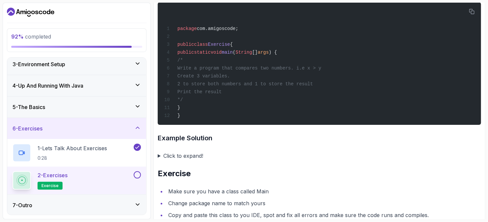
scroll to position [1977, 0]
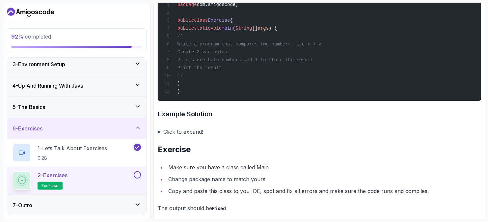
click at [165, 135] on summary "Click to expand!" at bounding box center [320, 131] width 324 height 9
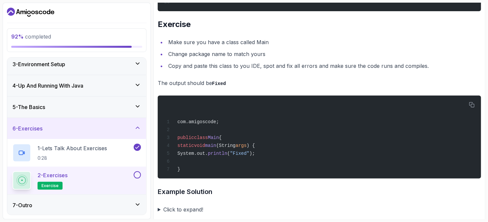
scroll to position [2327, 0]
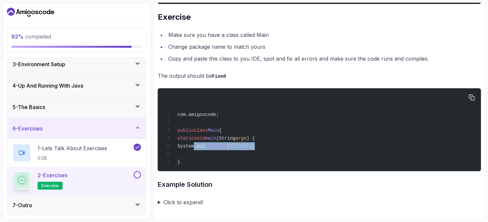
drag, startPoint x: 273, startPoint y: 146, endPoint x: 192, endPoint y: 147, distance: 80.1
click at [192, 147] on div "com.amigoscode; public class Main { static void main (String args ) { System.ou…" at bounding box center [319, 129] width 313 height 75
copy span "System.out. println ( "Fixed" );"
click at [202, 204] on summary "Click to expand!" at bounding box center [320, 202] width 324 height 9
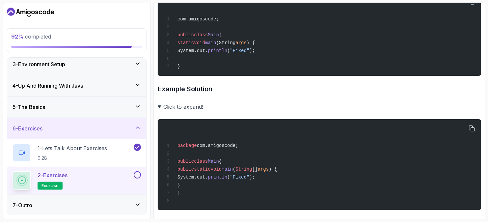
scroll to position [2434, 0]
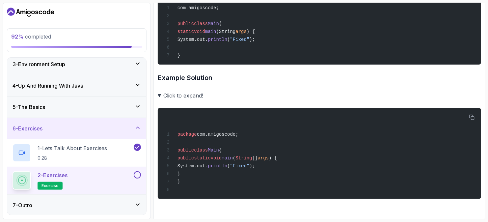
click at [136, 175] on button at bounding box center [137, 174] width 7 height 7
click at [136, 201] on icon at bounding box center [137, 204] width 7 height 7
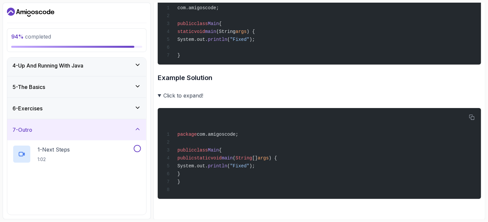
scroll to position [74, 0]
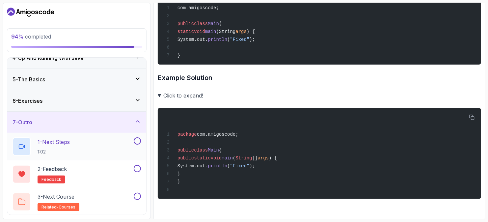
click at [113, 140] on div "1 - Next Steps 1:02" at bounding box center [73, 146] width 120 height 18
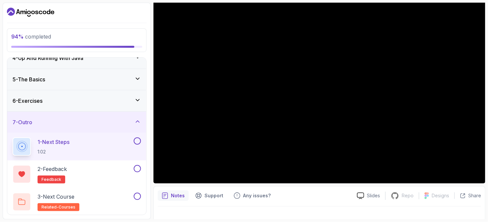
scroll to position [72, 0]
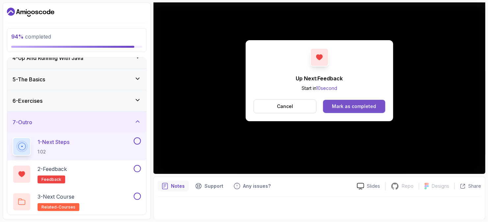
click at [356, 108] on div "Mark as completed" at bounding box center [354, 106] width 44 height 7
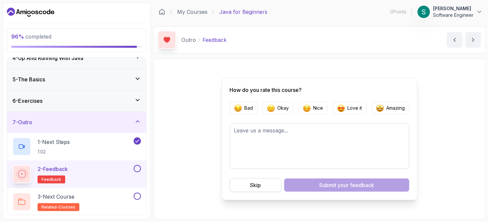
click at [269, 187] on button "Skip" at bounding box center [256, 185] width 52 height 14
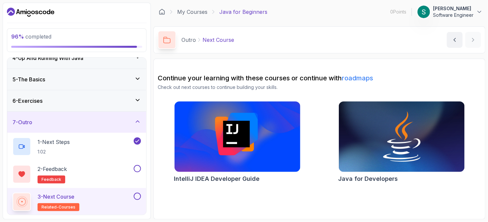
click at [366, 78] on link "roadmaps" at bounding box center [357, 78] width 31 height 8
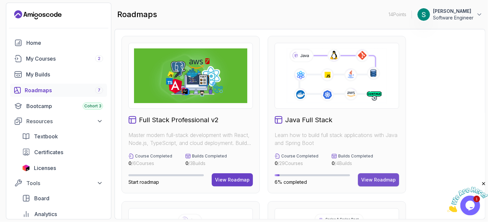
click at [377, 180] on div "View Roadmap" at bounding box center [379, 180] width 35 height 7
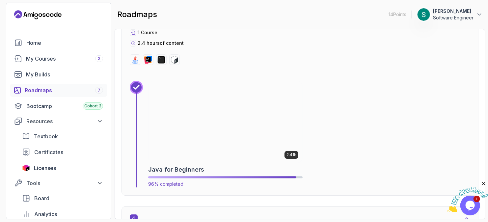
scroll to position [923, 0]
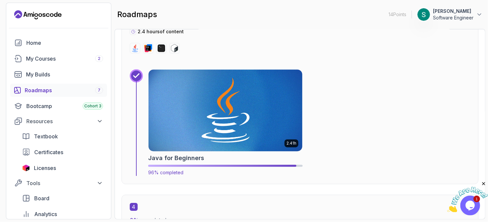
click at [237, 158] on div "Java for Beginners" at bounding box center [225, 158] width 155 height 9
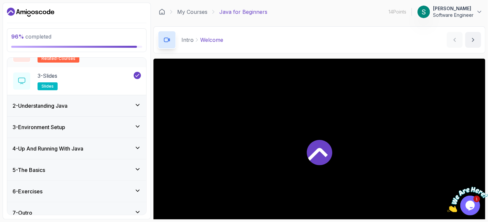
scroll to position [74, 0]
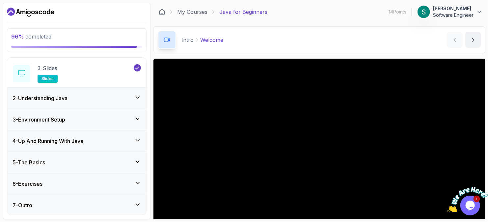
click at [35, 207] on div "7 - Outro" at bounding box center [77, 205] width 129 height 8
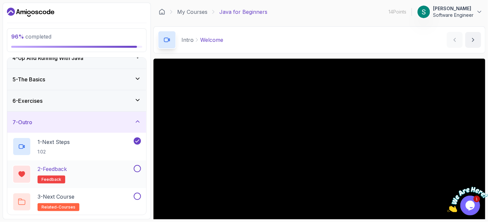
click at [135, 171] on button at bounding box center [137, 168] width 7 height 7
click at [137, 198] on button at bounding box center [137, 196] width 7 height 7
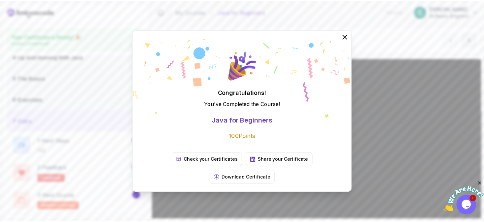
scroll to position [73, 0]
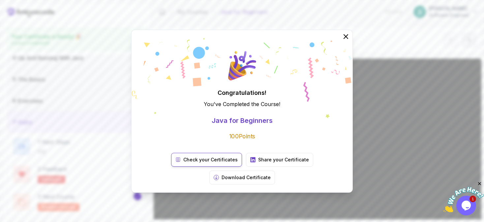
click at [183, 163] on p "Check your Certificates" at bounding box center [210, 160] width 54 height 7
click at [348, 41] on icon at bounding box center [345, 36] width 9 height 9
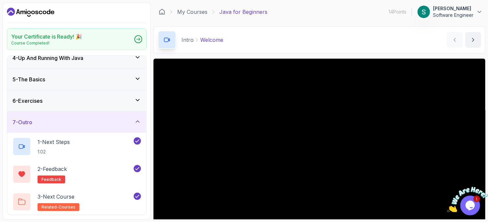
click at [435, 8] on p "[PERSON_NAME]" at bounding box center [453, 8] width 41 height 7
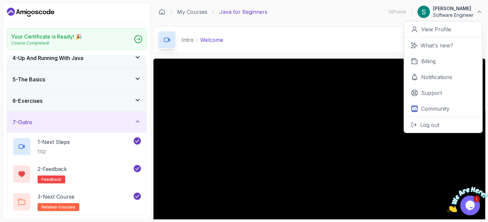
click at [399, 15] on div "14 Points 1 [PERSON_NAME] Software Engineer 0 Points View Profile What's new? B…" at bounding box center [436, 11] width 94 height 13
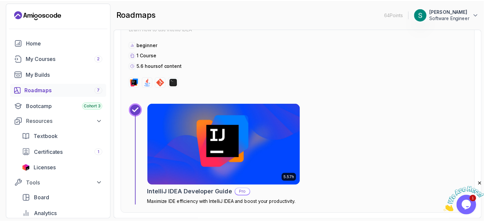
scroll to position [1153, 0]
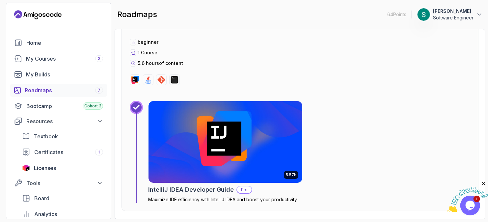
click at [290, 152] on img at bounding box center [225, 142] width 161 height 86
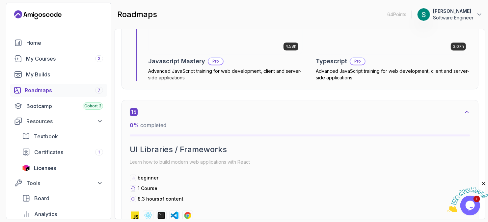
scroll to position [4508, 0]
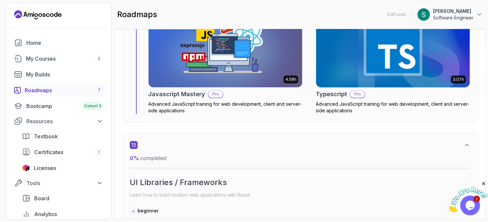
click at [79, 90] on div "Roadmaps 7" at bounding box center [64, 90] width 78 height 8
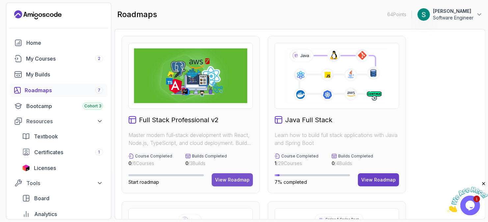
click at [220, 183] on button "View Roadmap" at bounding box center [232, 179] width 41 height 13
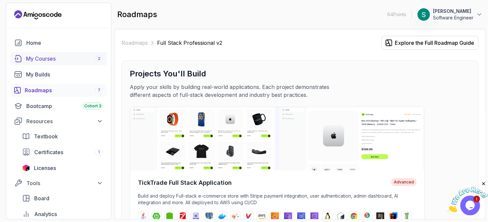
click at [51, 57] on div "My Courses 2" at bounding box center [64, 59] width 77 height 8
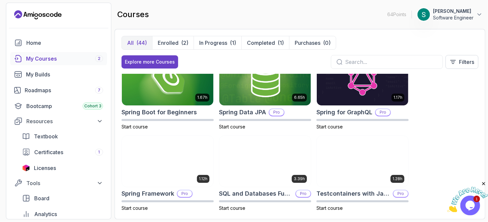
scroll to position [956, 0]
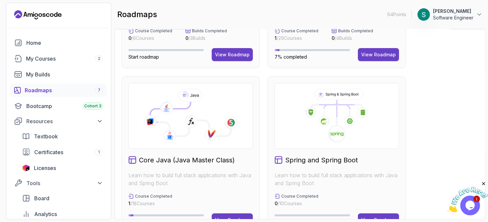
scroll to position [165, 0]
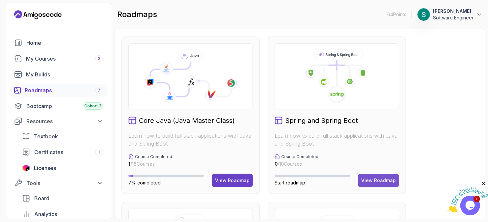
click at [367, 179] on div "View Roadmap" at bounding box center [379, 180] width 35 height 7
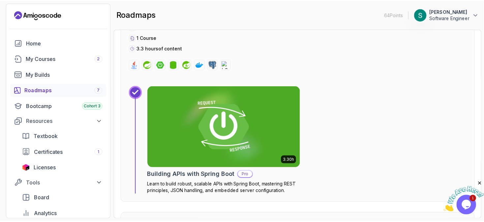
scroll to position [798, 0]
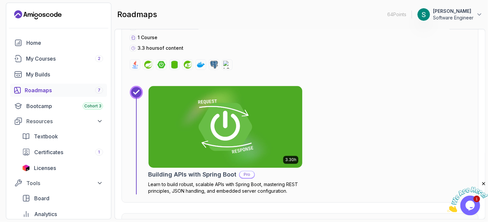
click at [224, 129] on img at bounding box center [225, 127] width 161 height 86
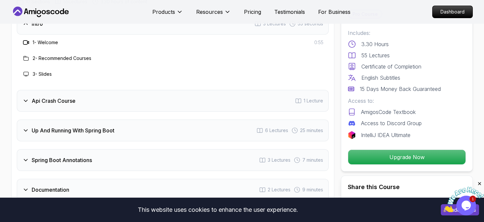
scroll to position [1088, 0]
click at [200, 90] on div "Api Crash Course 1 Lecture" at bounding box center [173, 101] width 312 height 22
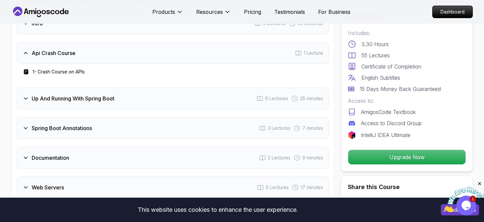
click at [200, 88] on div "Up And Running With Spring Boot 6 Lectures 25 minutes" at bounding box center [173, 99] width 312 height 22
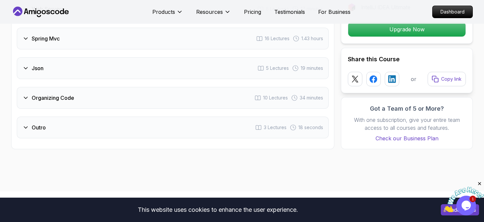
scroll to position [1351, 0]
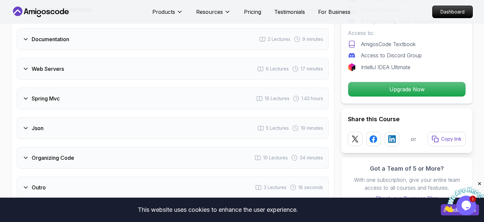
click at [161, 88] on div "Spring Mvc 16 Lectures 1.43 hours" at bounding box center [173, 99] width 312 height 22
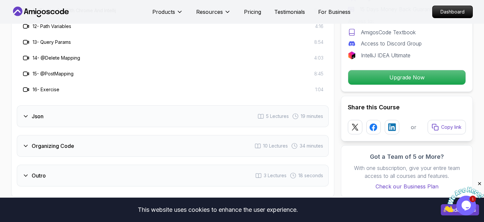
scroll to position [1487, 0]
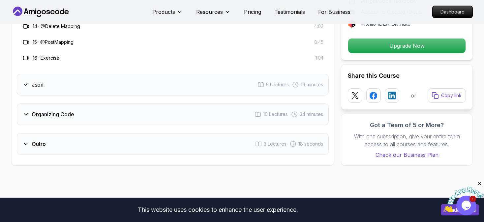
click at [153, 74] on div "Json 5 Lectures 19 minutes" at bounding box center [173, 85] width 312 height 22
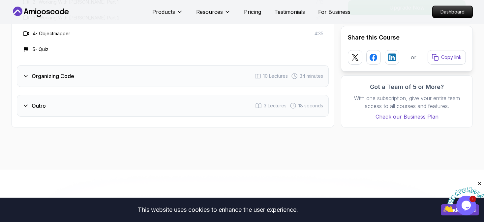
scroll to position [1355, 0]
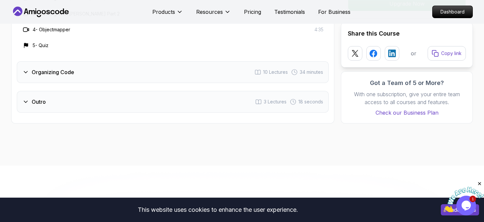
click at [151, 64] on div "Organizing Code 10 Lectures 34 minutes" at bounding box center [173, 72] width 312 height 22
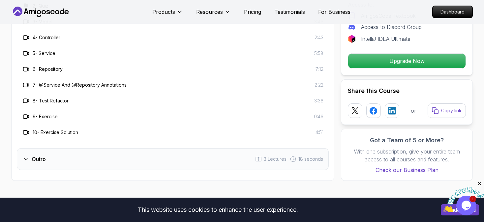
scroll to position [1421, 0]
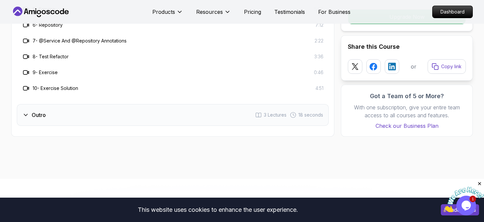
click at [128, 104] on div "Outro 3 Lectures 18 seconds" at bounding box center [173, 115] width 312 height 22
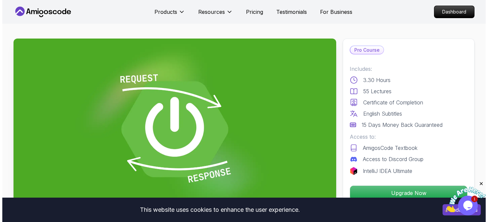
scroll to position [0, 0]
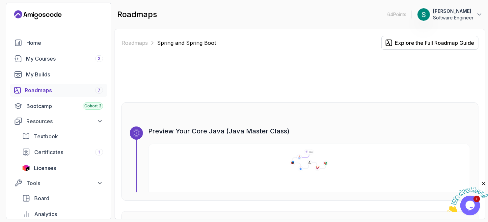
click at [396, 15] on p "64 Points" at bounding box center [397, 14] width 19 height 7
click at [50, 58] on div "My Courses 2" at bounding box center [64, 59] width 77 height 8
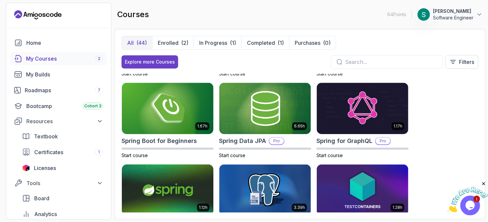
scroll to position [956, 0]
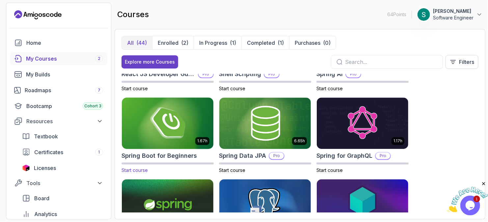
click at [145, 130] on img at bounding box center [168, 123] width 96 height 54
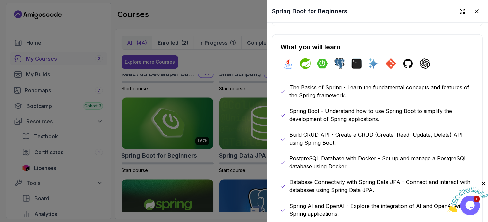
scroll to position [330, 0]
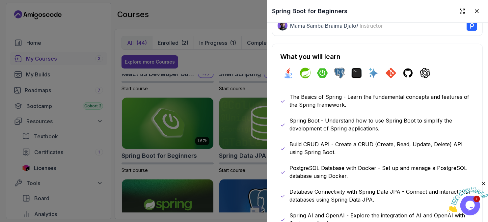
click at [216, 55] on div at bounding box center [244, 111] width 488 height 222
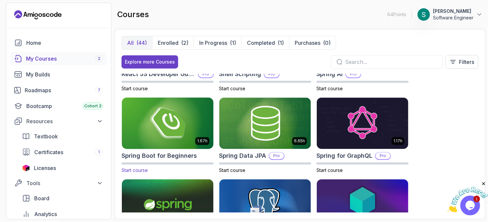
click at [165, 152] on h2 "Spring Boot for Beginners" at bounding box center [159, 155] width 75 height 9
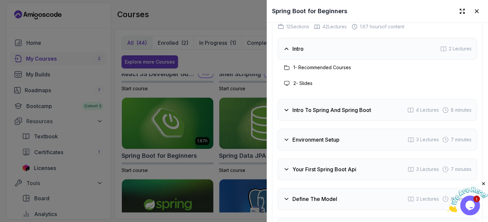
scroll to position [1055, 0]
click at [307, 113] on h3 "Intro To Spring And Spring Boot" at bounding box center [332, 110] width 79 height 8
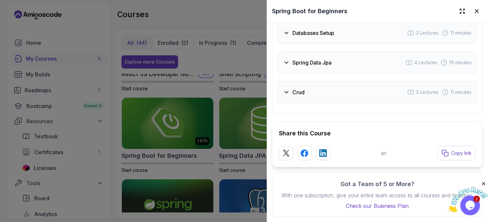
scroll to position [1324, 0]
click at [250, 16] on div at bounding box center [244, 111] width 488 height 222
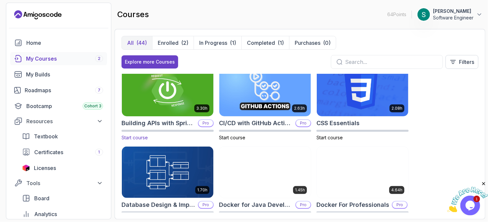
scroll to position [99, 0]
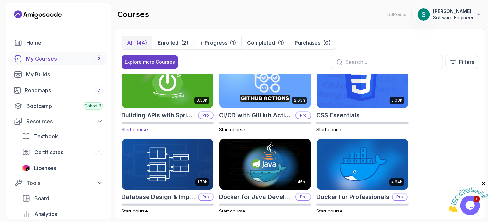
click at [178, 102] on img at bounding box center [168, 83] width 96 height 54
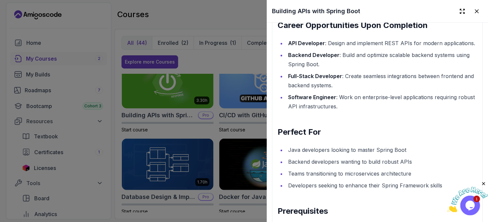
scroll to position [824, 0]
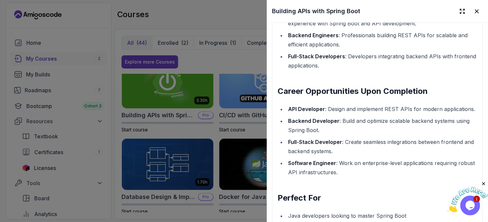
click at [199, 129] on div at bounding box center [244, 111] width 488 height 222
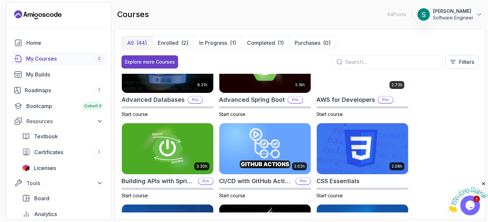
scroll to position [0, 0]
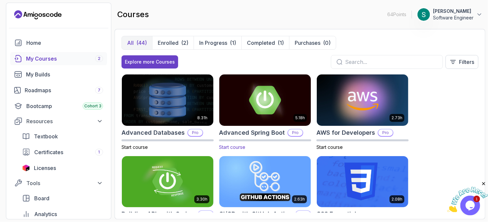
click at [251, 107] on img at bounding box center [265, 100] width 96 height 54
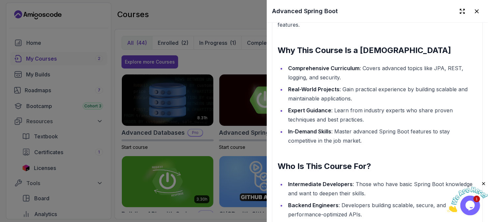
scroll to position [824, 0]
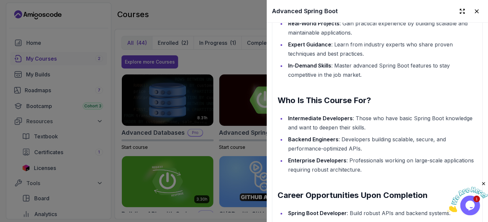
click at [155, 130] on div at bounding box center [244, 111] width 488 height 222
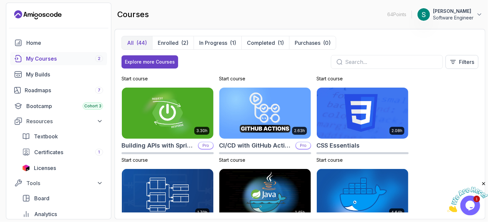
scroll to position [0, 0]
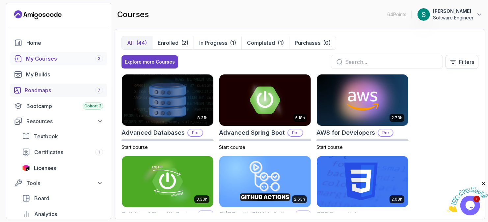
click at [63, 93] on div "Roadmaps 7" at bounding box center [64, 90] width 78 height 8
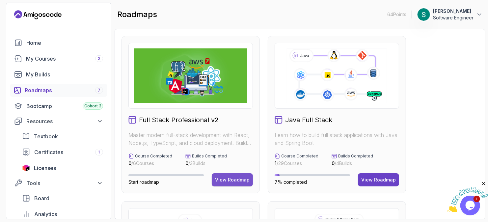
click at [226, 175] on button "View Roadmap" at bounding box center [232, 179] width 41 height 13
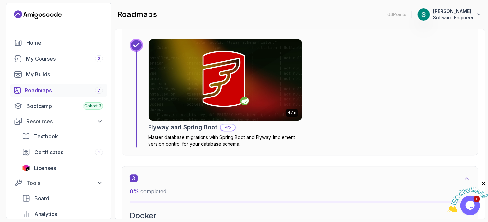
scroll to position [791, 0]
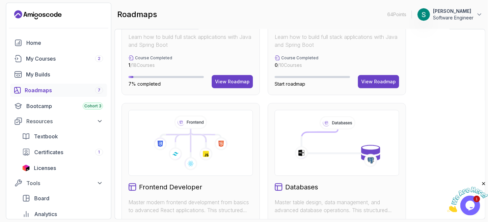
scroll to position [231, 0]
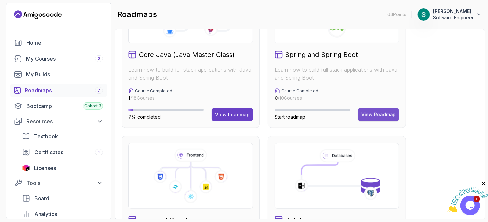
click at [367, 113] on div "View Roadmap" at bounding box center [379, 114] width 35 height 7
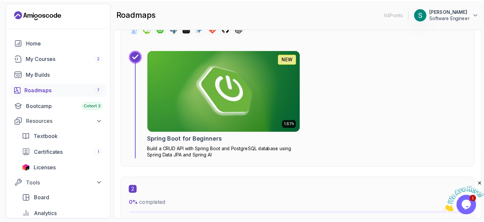
scroll to position [297, 0]
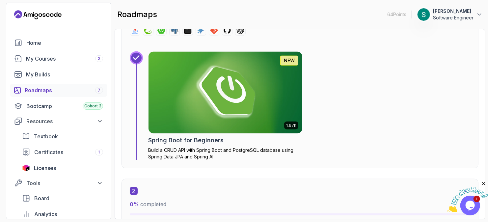
click at [223, 105] on img at bounding box center [225, 93] width 161 height 86
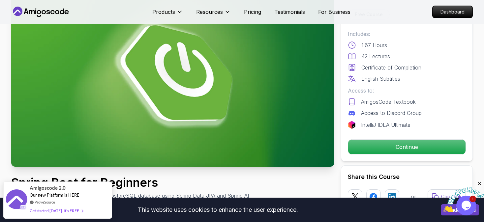
scroll to position [66, 0]
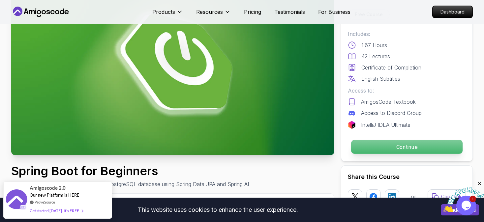
click at [378, 147] on p "Continue" at bounding box center [406, 147] width 111 height 14
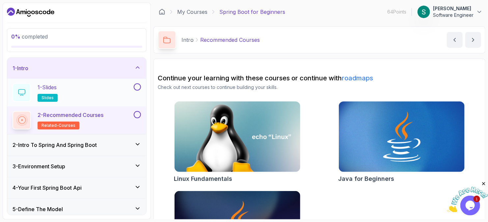
click at [108, 89] on div "1 - Slides slides" at bounding box center [73, 92] width 120 height 18
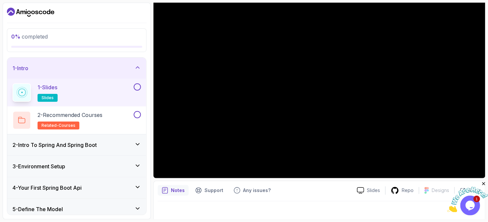
scroll to position [72, 0]
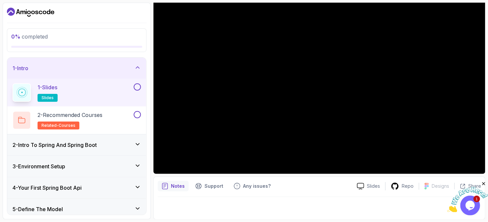
click at [305, 187] on div "Notes Support Any issues?" at bounding box center [255, 186] width 194 height 11
click at [137, 83] on button at bounding box center [137, 86] width 7 height 7
click at [123, 119] on div "2 - Recommended Courses related-courses" at bounding box center [73, 120] width 120 height 18
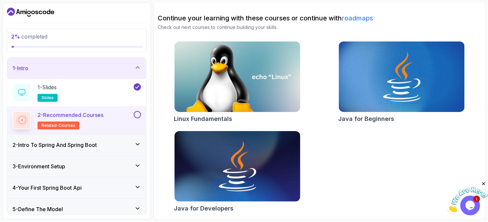
scroll to position [60, 0]
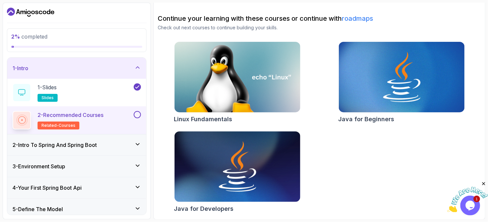
click at [135, 115] on button at bounding box center [137, 114] width 7 height 7
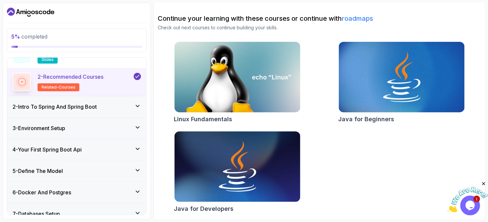
scroll to position [0, 0]
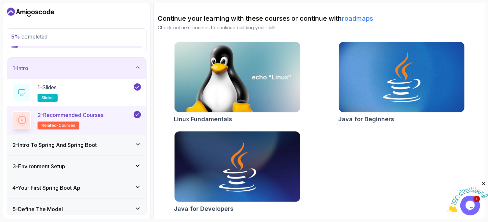
click at [116, 141] on div "2 - Intro To Spring And Spring Boot" at bounding box center [77, 145] width 129 height 8
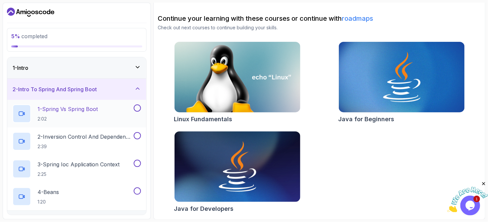
click at [116, 116] on div "1 - Spring Vs Spring Boot 2:02" at bounding box center [73, 113] width 120 height 18
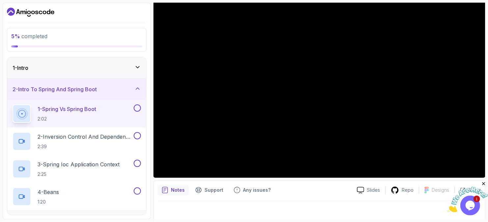
scroll to position [72, 0]
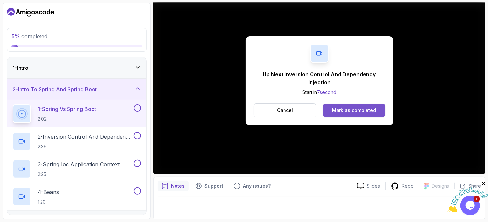
click at [356, 114] on button "Mark as completed" at bounding box center [354, 110] width 62 height 13
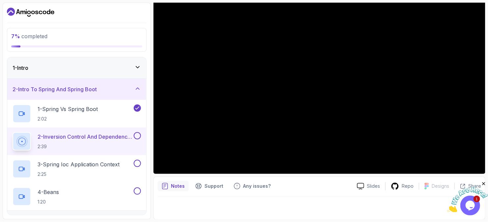
scroll to position [72, 0]
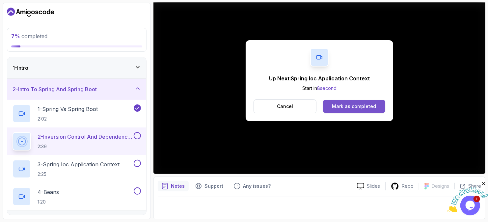
click at [356, 105] on div "Mark as completed" at bounding box center [354, 106] width 44 height 7
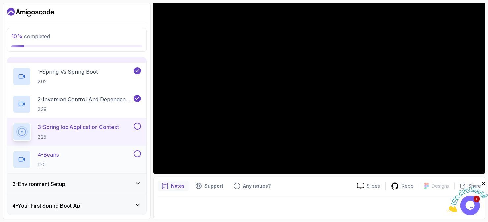
scroll to position [66, 0]
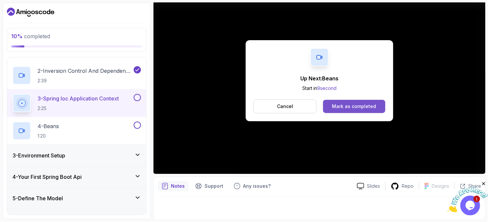
click at [358, 105] on div "Mark as completed" at bounding box center [354, 106] width 44 height 7
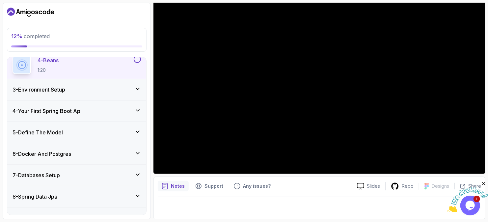
click at [113, 90] on div "3 - Environment Setup" at bounding box center [77, 90] width 129 height 8
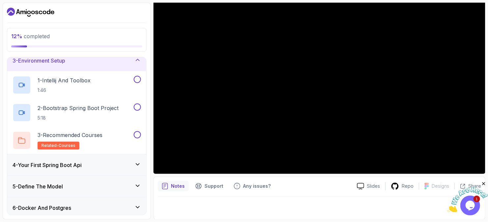
scroll to position [16, 0]
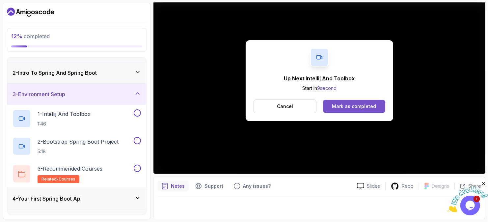
click at [341, 108] on div "Mark as completed" at bounding box center [354, 106] width 44 height 7
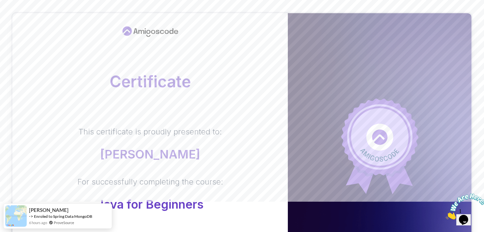
scroll to position [20, 0]
